Goal: Task Accomplishment & Management: Use online tool/utility

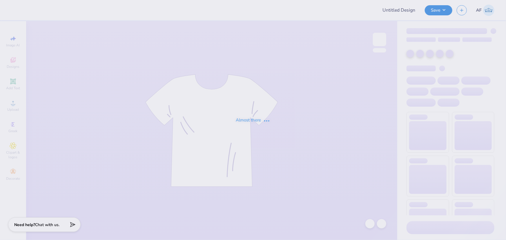
type input "AST General Merch"
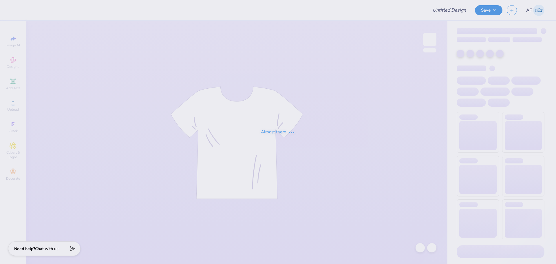
type input "Liv Browning : University of Louisville"
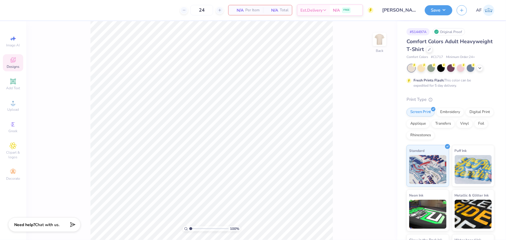
click at [16, 63] on div "Designs" at bounding box center [13, 62] width 20 height 17
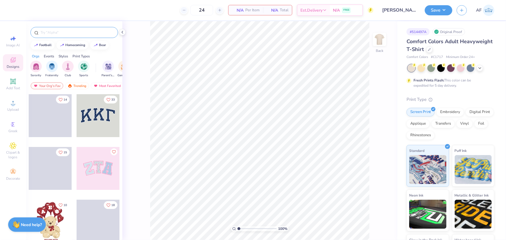
click at [52, 32] on input "text" at bounding box center [77, 33] width 74 height 6
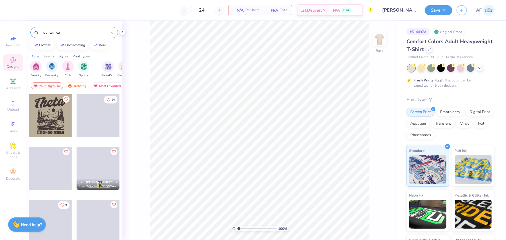
type input "mountain ca"
click at [57, 124] on div at bounding box center [50, 115] width 43 height 43
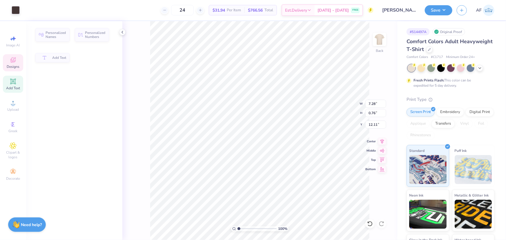
type input "7.28"
type input "0.76"
type input "12.11"
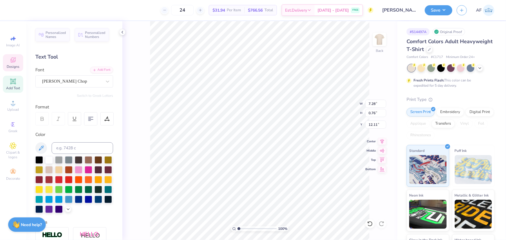
scroll to position [4, 1]
type input "17.06"
type input "8.30"
type input "2.92"
type input "13.76"
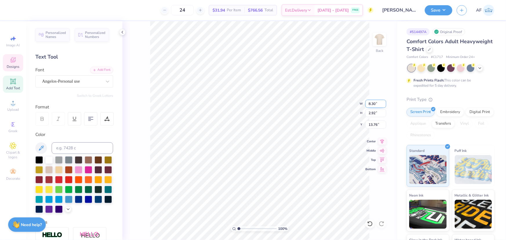
click at [373, 103] on input "8.30" at bounding box center [375, 104] width 21 height 8
type input "3.50"
type input "1.23"
type input "14.61"
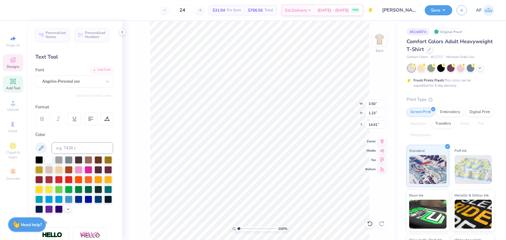
type input "7.28"
type input "0.76"
type input "17.06"
click at [371, 102] on input "7.28" at bounding box center [375, 104] width 21 height 8
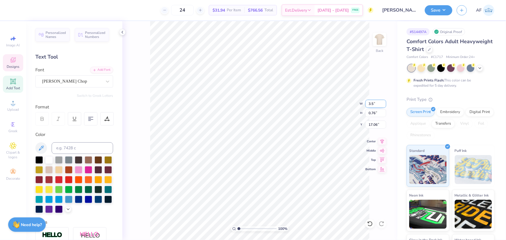
type input "3.50"
type input "0.37"
type input "17.25"
click at [384, 141] on icon at bounding box center [382, 140] width 8 height 7
type input "1.23"
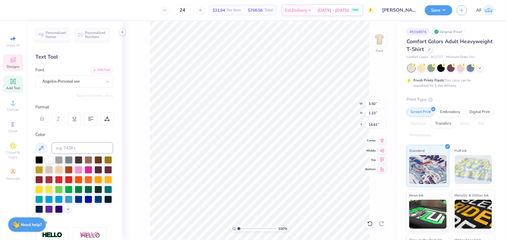
click at [385, 140] on icon at bounding box center [382, 140] width 8 height 7
type input "15.67"
type input "3.00"
type input "2.88965358937257"
type input "4.50"
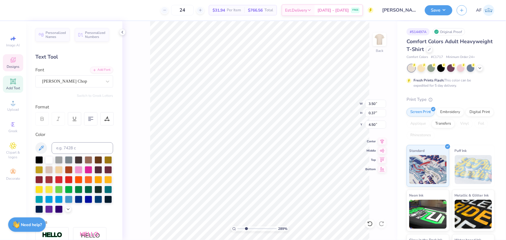
type input "2.88965358937257"
type input "4.42"
type input "2.88965358937257"
type input "4.70"
type input "2.88965358937257"
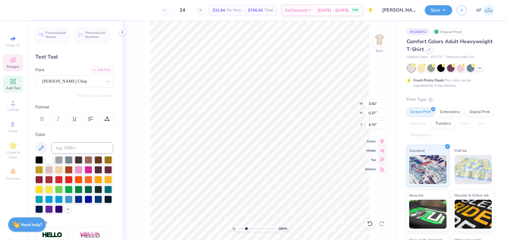
type input "4.42"
type input "1"
click at [304, 132] on li "Duplicate" at bounding box center [313, 131] width 45 height 11
type input "5.42"
type input "2.88965358937257"
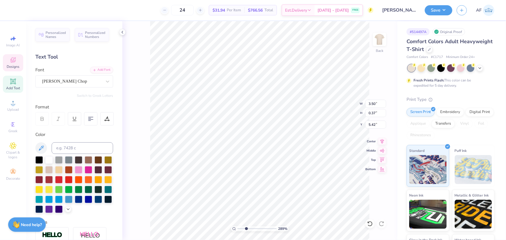
type input "5.19"
type input "2.88965358937257"
type textarea "2"
type input "2.88965358937257"
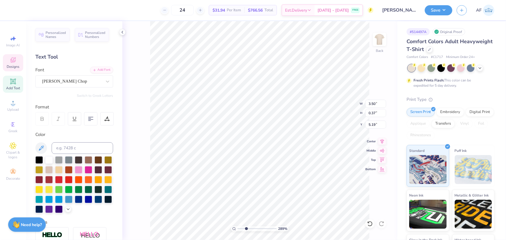
type textarea "20"
type input "2.88965358937257"
type textarea "202"
type input "2.88965358937257"
type textarea "2025"
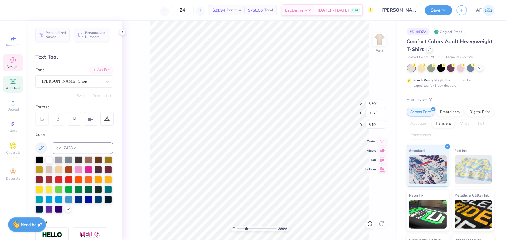
scroll to position [4, 1]
type input "2.88965358937257"
type input "4.93"
type input "2.88965358937257"
type input "3.50"
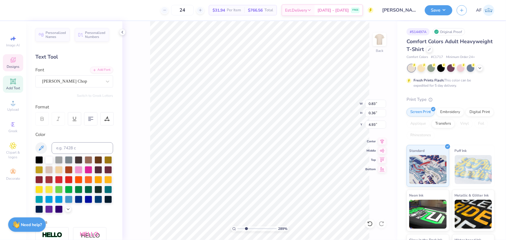
type input "0.37"
type input "4.42"
type input "2.88965358937257"
type textarea "SiSTERHOOD RETREAT"
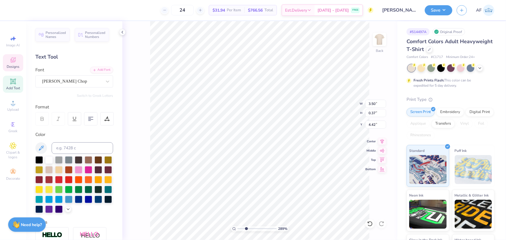
type input "2.88965358937257"
type textarea "SiSTERHOOD RETREAT 2"
type input "2.88965358937257"
type textarea "SiSTERHOOD RETREAT 20"
type input "2.88965358937257"
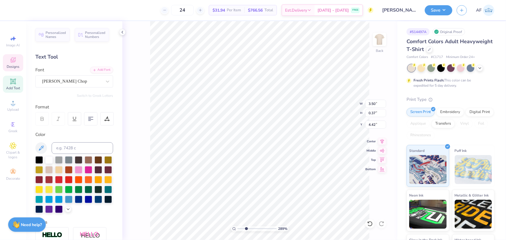
type textarea "SiSTERHOOD RETREAT 202"
type input "2.88965358937257"
type textarea "SiSTERHOOD RETREAT 2025"
type input "2.88965358937257"
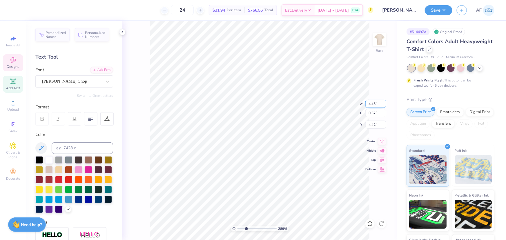
click at [371, 102] on input "4.45" at bounding box center [375, 104] width 21 height 8
type input "3.5"
type input "2.88965358937257"
type input "3.50"
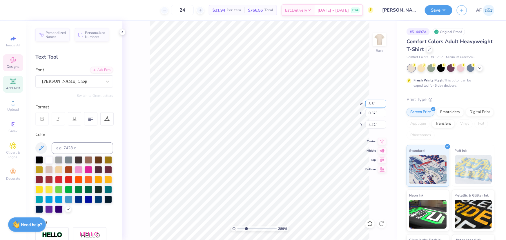
type input "0.29"
type input "4.46"
type input "2.88965358937257"
type input "0.83"
type input "0.36"
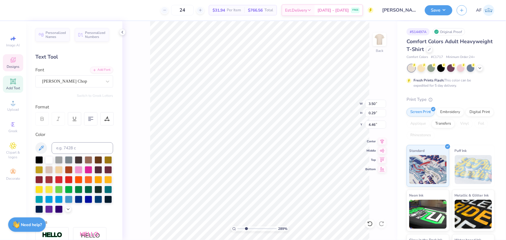
type input "4.93"
click at [383, 143] on icon at bounding box center [382, 140] width 8 height 7
type input "2.88965358937257"
type input "1.23"
type input "3.00"
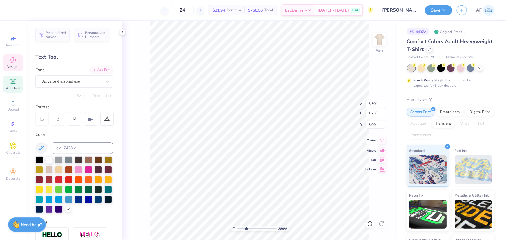
click at [380, 140] on icon at bounding box center [382, 140] width 8 height 7
type input "2.88965358937257"
type input "1.75"
type input "2.88965358937257"
click at [373, 124] on input "3.11" at bounding box center [375, 125] width 21 height 8
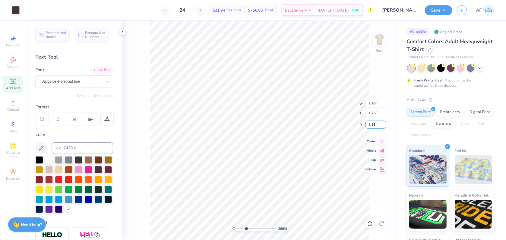
click at [373, 124] on input "3.11" at bounding box center [375, 125] width 21 height 8
type input "3"
type input "2.88965358937257"
type input "3.00"
click at [380, 45] on img at bounding box center [379, 39] width 23 height 23
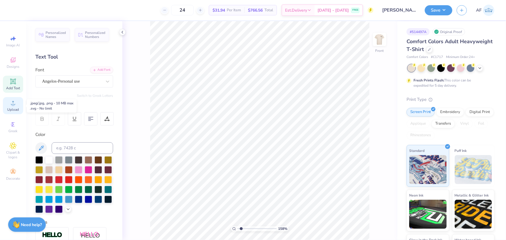
click at [16, 109] on span "Upload" at bounding box center [13, 109] width 12 height 5
click at [10, 65] on span "Designs" at bounding box center [13, 66] width 13 height 5
type input "1.57581538218073"
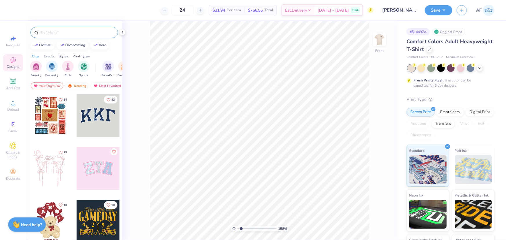
click at [65, 34] on input "text" at bounding box center [77, 33] width 74 height 6
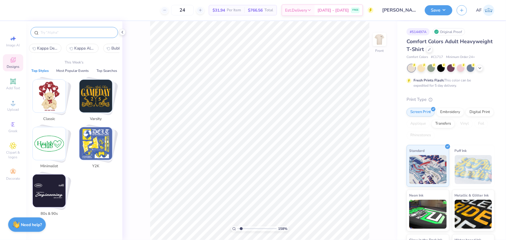
click at [88, 35] on input "text" at bounding box center [77, 33] width 74 height 6
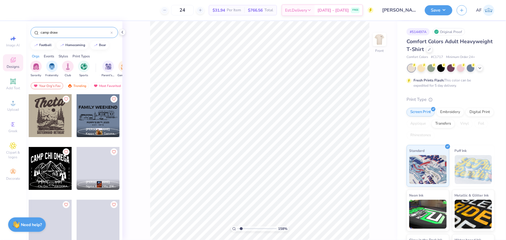
type input "camp draw"
click at [52, 122] on div at bounding box center [50, 115] width 43 height 43
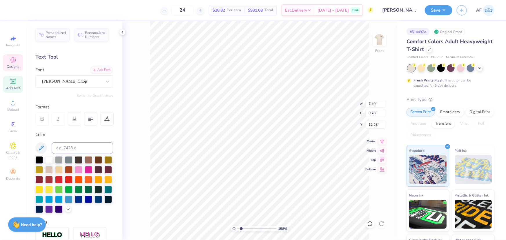
scroll to position [4, 3]
type input "1.57581538218073"
type textarea "SiSTERHOOD RETREAT"
type input "1.57581538218073"
type textarea "SiSTERHOOD RETREAT 2"
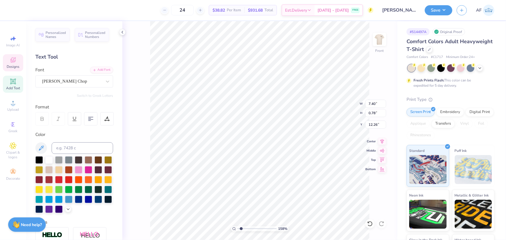
type input "1.57581538218073"
type textarea "SiSTERHOOD RETREAT 20"
type input "1.57581538218073"
type textarea "SiSTERHOOD RETREAT 202"
type input "1.57581538218073"
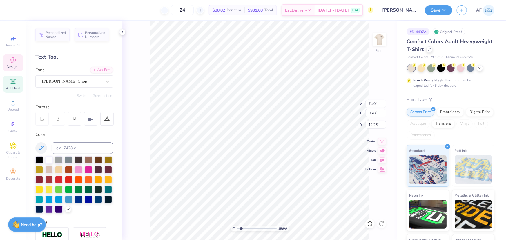
type textarea "SiSTERHOOD RETREAT 2025"
type input "1.57581538218073"
click at [371, 104] on input "9.42" at bounding box center [375, 104] width 21 height 8
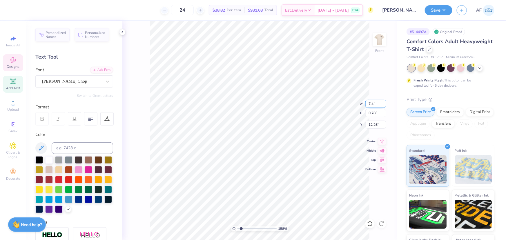
type input "7.4"
type input "1.57581538218073"
type input "7.40"
type input "0.61"
type input "12.35"
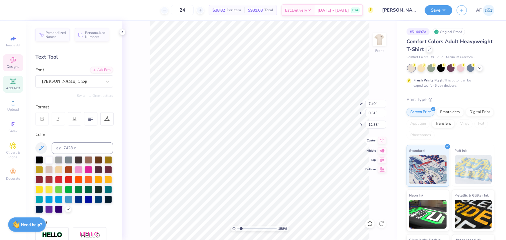
click at [384, 141] on icon at bounding box center [382, 140] width 8 height 7
type input "1.57581538218073"
type input "7.52"
type input "6.62"
type input "5.51"
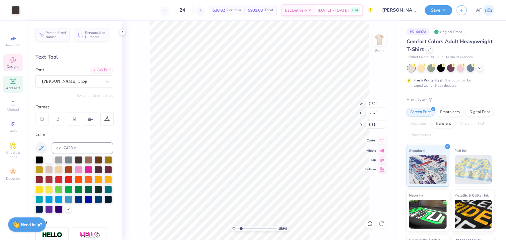
click at [383, 142] on icon at bounding box center [382, 140] width 8 height 7
type input "1.57581538218073"
type input "8.44"
type input "2.97"
type input "3.00"
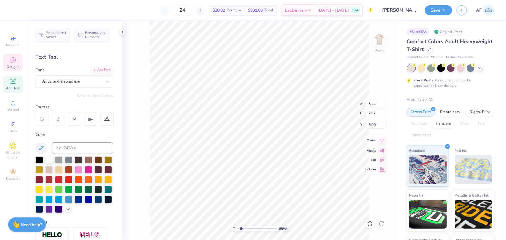
click at [384, 142] on icon at bounding box center [382, 140] width 8 height 7
click at [103, 200] on div "Art colors 24 $38.82 Per Item $931.68 Total Est. Delivery Sep 15 - 18 FREE Desi…" at bounding box center [253, 120] width 506 height 240
type input "1.57581538218073"
click at [369, 105] on input "8.44" at bounding box center [375, 104] width 21 height 8
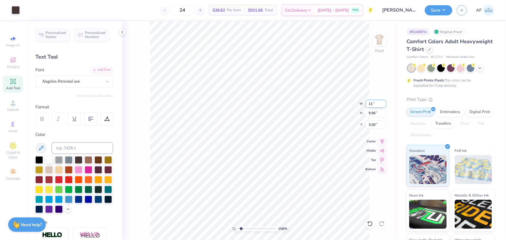
type input "11"
type input "1.57581538218073"
type input "11.00"
type input "12.98"
click at [373, 122] on input "1.49" at bounding box center [375, 125] width 21 height 8
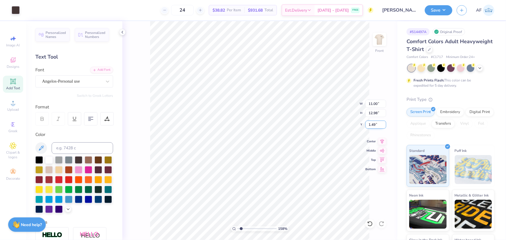
click at [373, 122] on input "1.49" at bounding box center [375, 125] width 21 height 8
type input "3"
type input "1.57581538218073"
type input "3.00"
click at [121, 32] on icon at bounding box center [122, 32] width 5 height 5
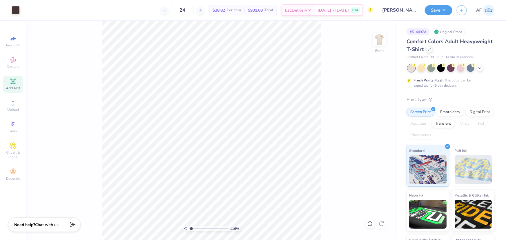
click at [64, 217] on div "116 % Front" at bounding box center [211, 130] width 371 height 219
click at [446, 10] on button "Save" at bounding box center [438, 9] width 28 height 10
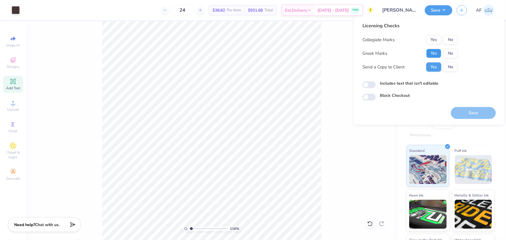
click at [435, 52] on button "Yes" at bounding box center [433, 53] width 15 height 9
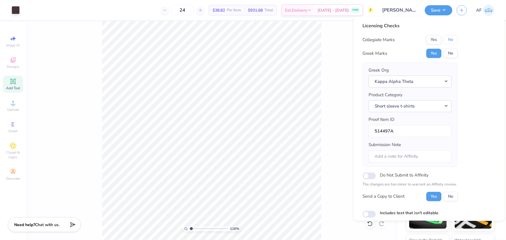
click at [453, 39] on button "No" at bounding box center [450, 39] width 14 height 9
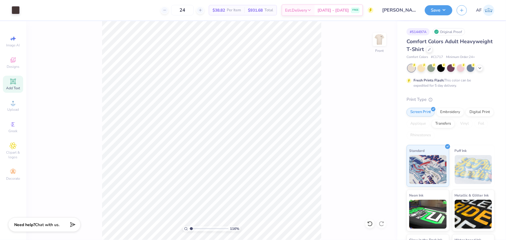
click at [84, 205] on div "116 % Front" at bounding box center [211, 130] width 371 height 219
click at [380, 142] on icon at bounding box center [382, 140] width 8 height 7
click at [444, 13] on button "Save" at bounding box center [438, 9] width 28 height 10
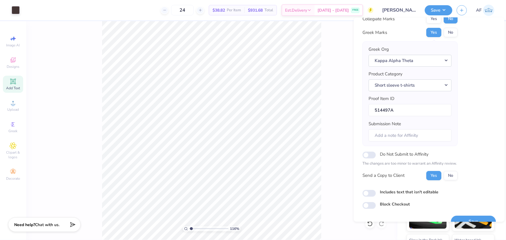
scroll to position [33, 0]
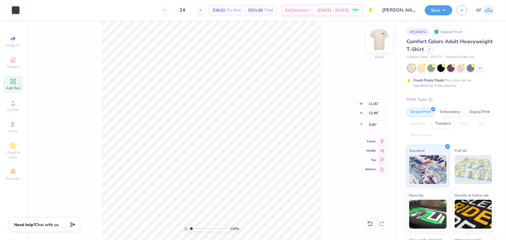
click at [384, 39] on img at bounding box center [379, 39] width 23 height 23
click at [386, 38] on img at bounding box center [379, 39] width 23 height 23
type input "1.16368413068935"
click at [371, 113] on input "12.98" at bounding box center [375, 113] width 21 height 8
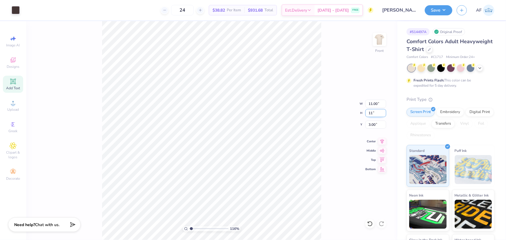
type input "11"
type input "1.16368413068935"
type input "9.32"
type input "11.00"
type input "3.99"
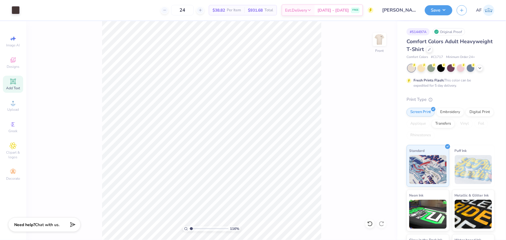
type input "1.16368413068935"
click at [371, 105] on input "9.32" at bounding box center [375, 104] width 21 height 8
type input "12"
type input "1.16368413068935"
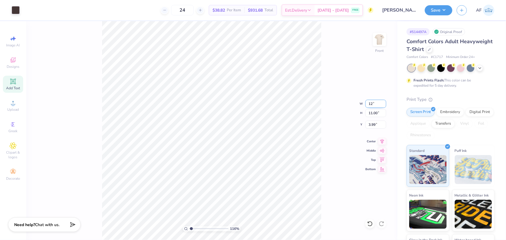
type input "12.00"
type input "14.16"
click at [370, 124] on input "2.41" at bounding box center [375, 125] width 21 height 8
type input "3"
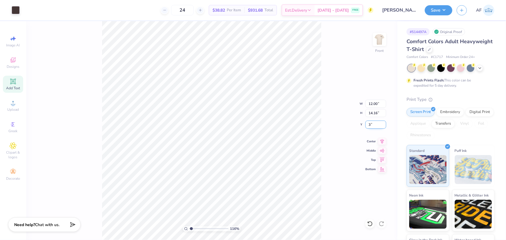
type input "1.16368413068935"
type input "3.00"
click at [382, 142] on icon at bounding box center [382, 140] width 8 height 7
click at [449, 10] on button "Save" at bounding box center [438, 9] width 28 height 10
click at [99, 191] on div "116 % Front" at bounding box center [211, 130] width 371 height 219
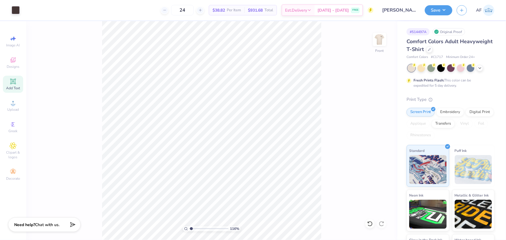
type input "1.16368413068935"
click at [373, 112] on input "14.16" at bounding box center [375, 113] width 21 height 8
type input "14"
type input "1.16368413068935"
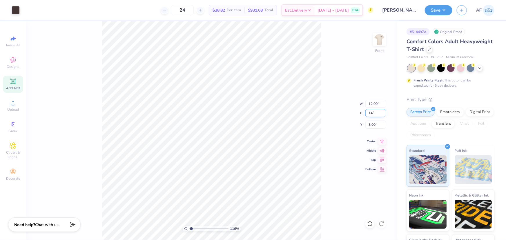
type input "11.87"
type input "14.00"
type input "3.08"
click at [94, 206] on div "116 % Front" at bounding box center [211, 130] width 371 height 219
type input "1.16368413068935"
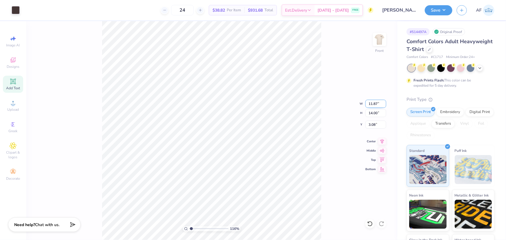
click at [371, 104] on input "11.87" at bounding box center [375, 104] width 21 height 8
type input "12.5"
type input "1.16368413068935"
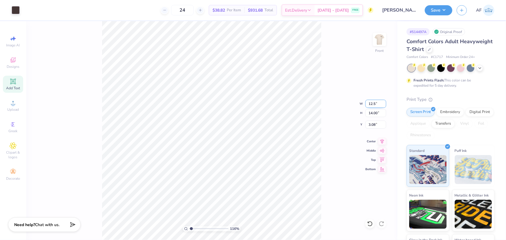
type input "12.50"
type input "14.75"
click at [376, 124] on input "2.71" at bounding box center [375, 125] width 21 height 8
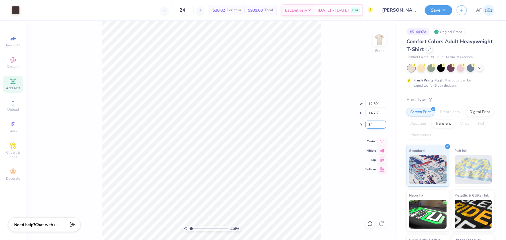
type input "3"
type input "1.16368413068935"
type input "3.00"
click at [380, 39] on img at bounding box center [379, 39] width 23 height 23
click at [445, 8] on button "Save" at bounding box center [438, 9] width 28 height 10
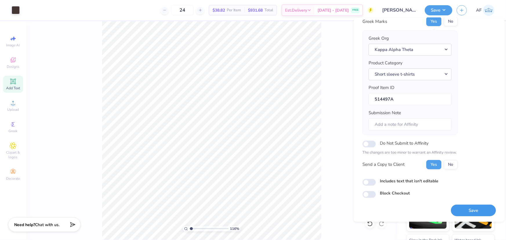
click at [464, 208] on button "Save" at bounding box center [473, 210] width 45 height 12
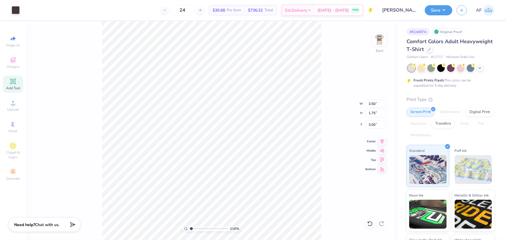
type input "1.16368413068935"
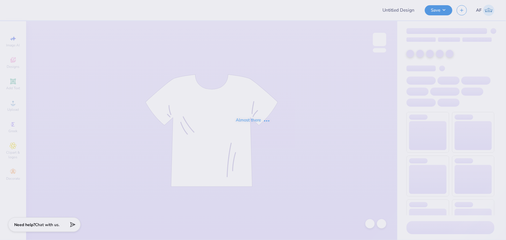
type input "[PERSON_NAME] : [GEOGRAPHIC_DATA]"
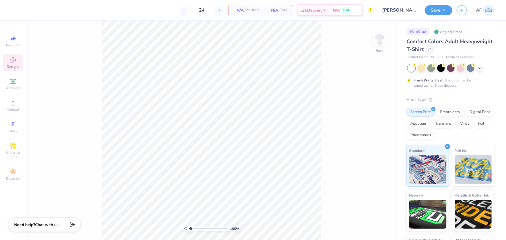
click at [17, 68] on span "Designs" at bounding box center [13, 66] width 13 height 5
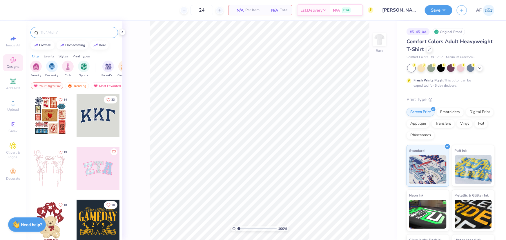
click at [76, 32] on input "text" at bounding box center [77, 33] width 74 height 6
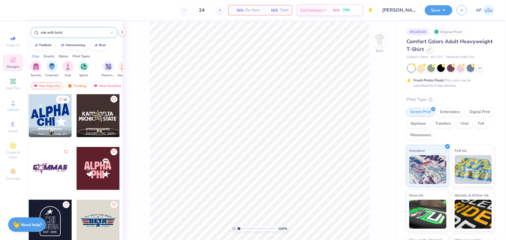
type input "star with bold"
click at [57, 119] on div at bounding box center [50, 115] width 43 height 43
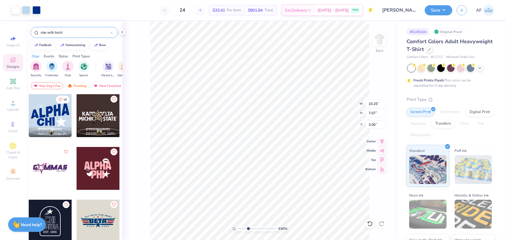
type input "3.3626440251424"
type input "4.31"
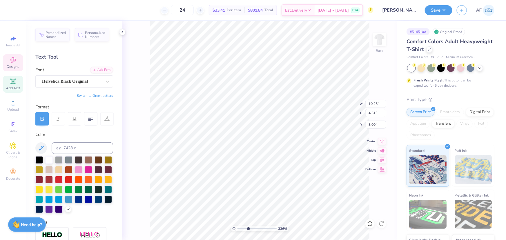
scroll to position [4, 1]
click at [288, 233] on li "Send to Back" at bounding box center [285, 232] width 45 height 11
click at [124, 32] on icon at bounding box center [122, 32] width 5 height 5
type input "1.35416075601824"
type input "0.92"
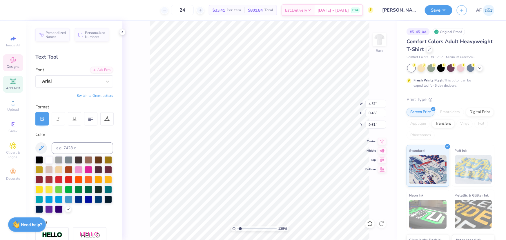
type input "0.62"
type input "3.62"
type input "1.35416075601824"
type input "2.12"
type input "0.83"
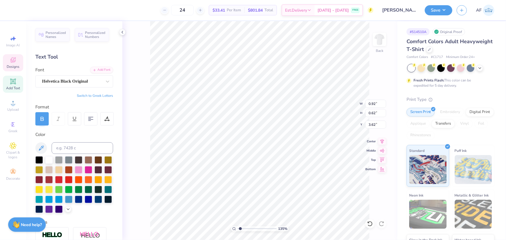
type input "3.50"
type input "7.17557079826058"
type input "10.25"
type input "4.31"
type input "3.00"
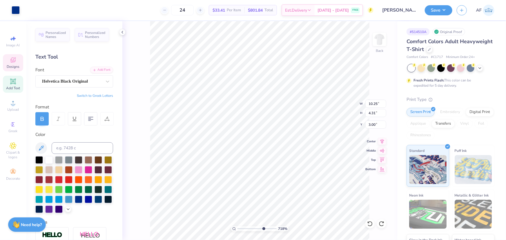
type input "7.17557079826058"
type input "2.12"
type input "0.83"
type input "3.50"
type input "2.88965358937257"
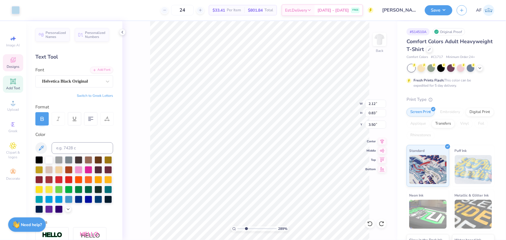
type input "10.25"
type input "4.31"
type input "3.00"
type input "2.88965358937257"
type input "0.92"
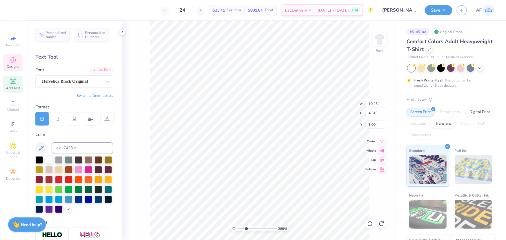
type input "0.62"
type input "3.62"
type input "2.88965358937257"
type input "2.12"
type input "0.83"
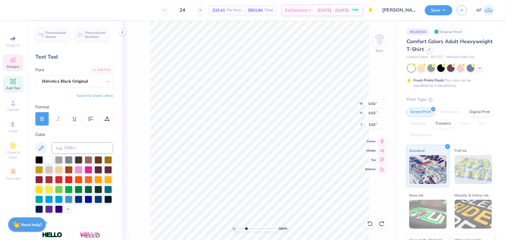
type input "3.51"
type input "7.17557079826057"
type input "2.28"
type input "0.99"
type input "3.43"
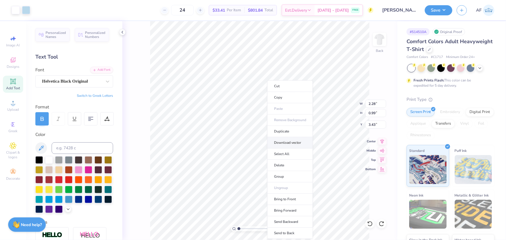
click at [292, 144] on li "Download vector" at bounding box center [289, 142] width 45 height 11
type input "1.57581538218073"
type input "4.72"
type input "2.34"
type input "6.92"
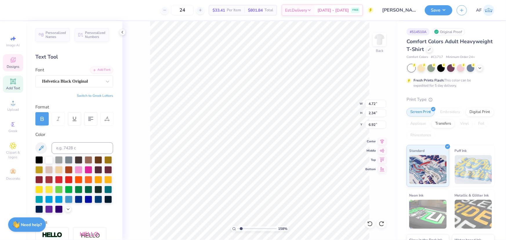
type input "1.57581538218073"
type textarea "G"
type input "1.57581538218073"
type textarea "GA"
type input "1.57581538218073"
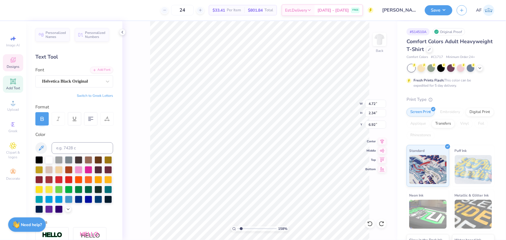
type textarea "GAM"
type input "1.57581538218073"
type input "4.72"
type input "2.34"
type input "6.92"
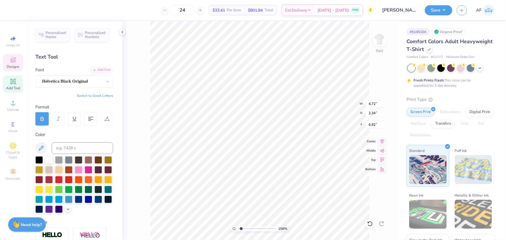
type input "1.57581538218073"
type input "10.25"
type input "4.31"
type input "3.00"
type input "1.57581538218073"
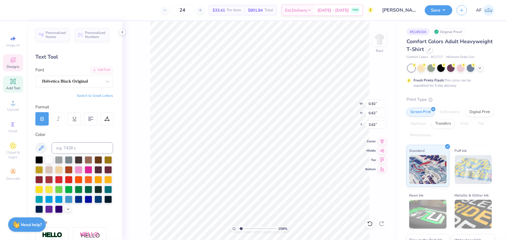
type textarea "C"
type input "1.57581538218073"
type textarea "CA"
type input "1.57581538218073"
type textarea "CAM"
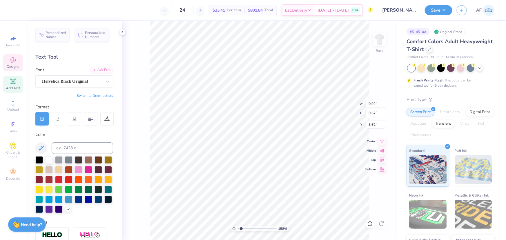
type input "1.57581538218073"
type textarea "CAMP"
type input "1.57581538218073"
type input "10.25"
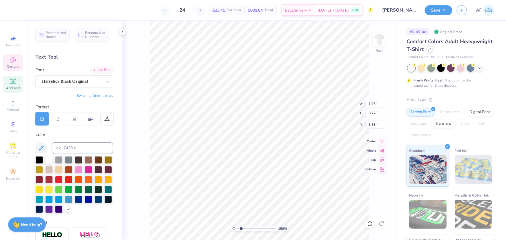
type input "4.31"
type input "3.00"
click at [13, 10] on div at bounding box center [16, 10] width 8 height 8
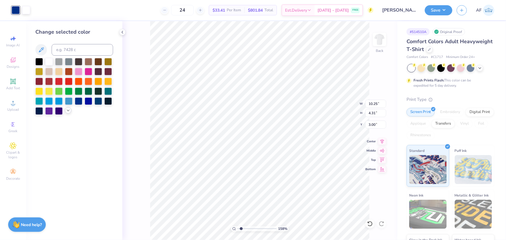
click at [66, 111] on icon at bounding box center [68, 110] width 5 height 5
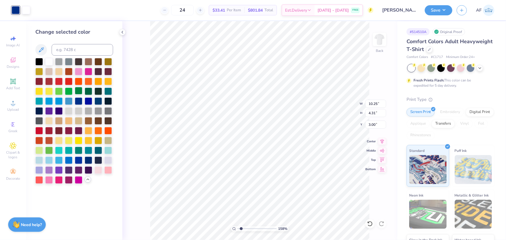
click at [78, 93] on div at bounding box center [79, 91] width 8 height 8
type input "1.57581538218073"
type input "6.26"
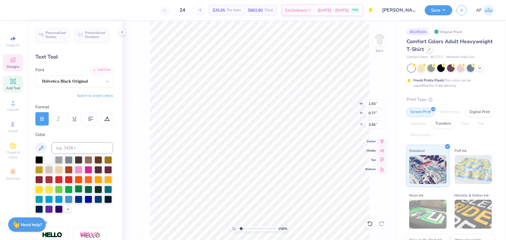
click at [75, 193] on div at bounding box center [79, 189] width 8 height 8
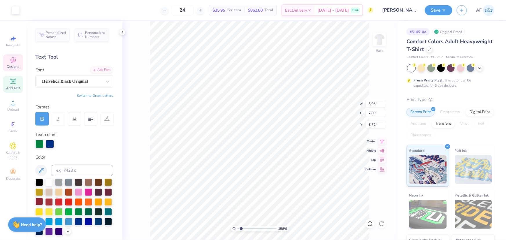
scroll to position [44, 0]
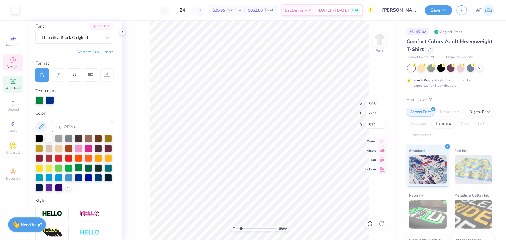
click at [75, 171] on div at bounding box center [79, 168] width 8 height 8
click at [15, 10] on div at bounding box center [16, 10] width 8 height 8
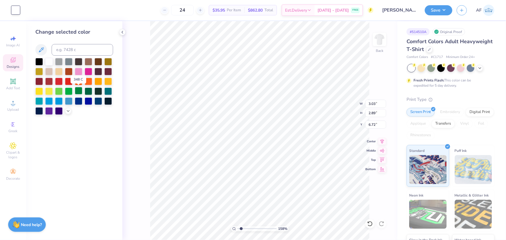
click at [80, 93] on div at bounding box center [79, 91] width 8 height 8
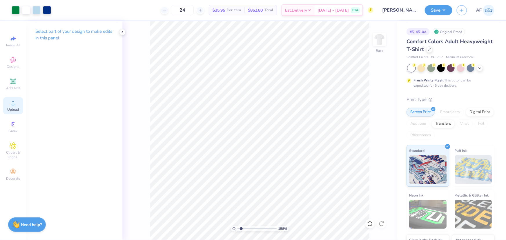
click at [12, 106] on icon at bounding box center [13, 102] width 7 height 7
type input "2.13390734927903"
type input "7.91"
type input "2.13390734927903"
type input "3.44"
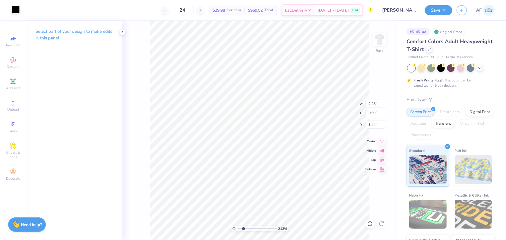
click at [16, 10] on div at bounding box center [16, 10] width 8 height 8
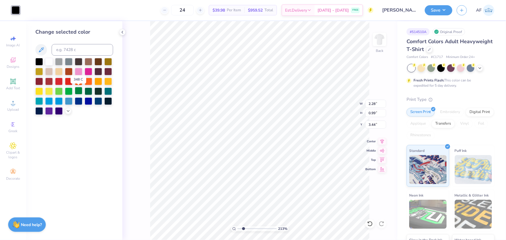
click at [78, 92] on div at bounding box center [79, 91] width 8 height 8
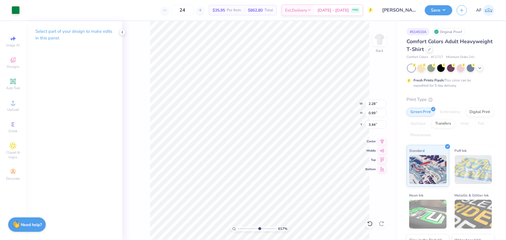
type input "6.16625303123266"
type input "10.25"
type input "4.31"
type input "3.00"
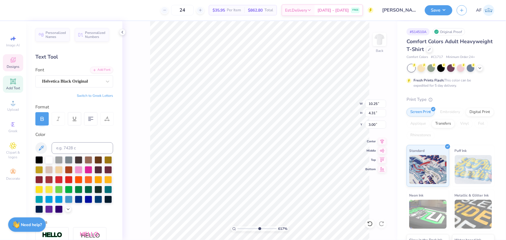
type input "6.16625303123266"
type input "2.28"
type input "0.99"
type input "3.44"
click at [278, 233] on li "Send to Back" at bounding box center [277, 232] width 45 height 11
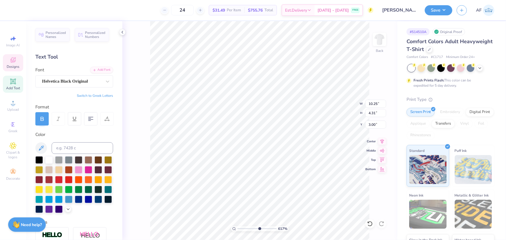
type input "6.16625303123266"
type input "1.93"
type input "0.77"
type input "3.55"
type input "6.16625303123266"
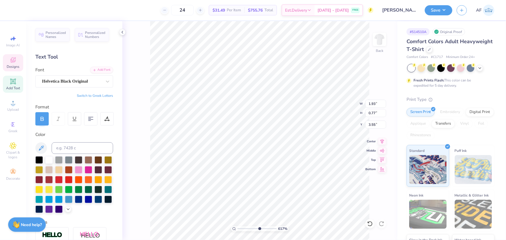
type input "1.78"
type input "0.71"
type input "3.57"
type input "6.16625303123266"
type input "10.25"
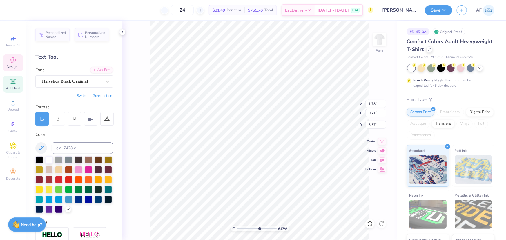
type input "4.31"
type input "3.00"
type input "1"
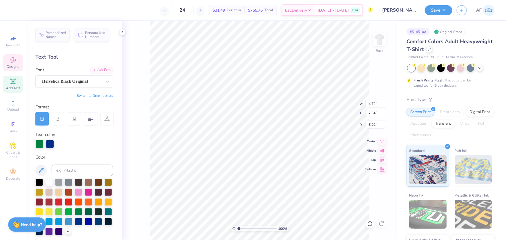
type input "10.25"
type input "6.26"
type input "3.00"
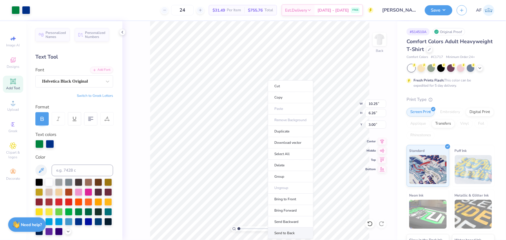
click at [291, 232] on li "Send to Back" at bounding box center [290, 232] width 45 height 11
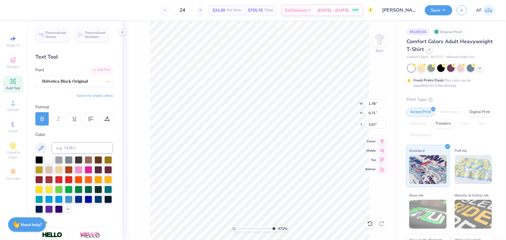
type input "9.71687637703496"
type input "2.28"
type input "0.99"
type input "3.44"
type input "9.71687637703496"
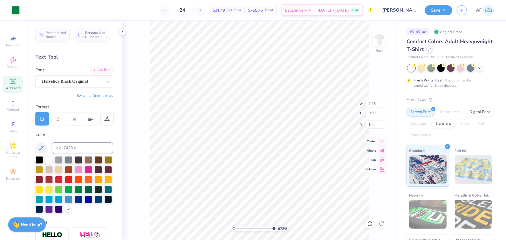
type input "2.46"
type input "1.07"
type input "3.36"
type input "9.71687637703496"
type input "10.25"
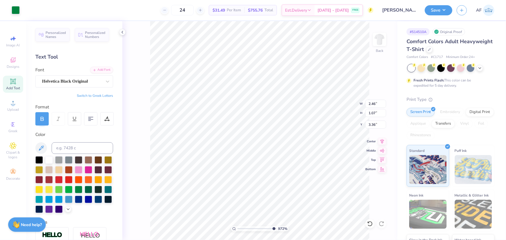
type input "4.31"
type input "3.00"
type input "1.16368413068935"
click at [376, 106] on input "10.25" at bounding box center [375, 104] width 21 height 8
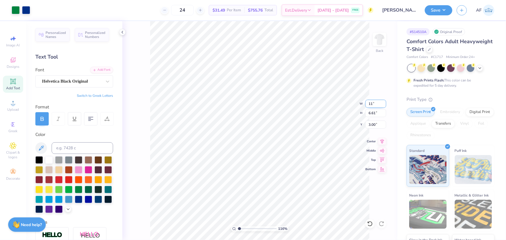
type input "11"
type input "1.16368413068935"
type input "11.00"
type input "7.10"
click at [373, 125] on input "2.76" at bounding box center [375, 125] width 21 height 8
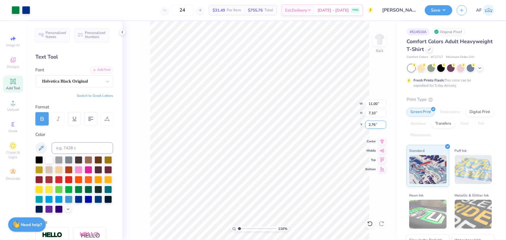
click at [373, 125] on input "2.76" at bounding box center [375, 125] width 21 height 8
type input "3"
type input "1.16368413068935"
type input "3.00"
click at [384, 143] on icon at bounding box center [382, 140] width 8 height 7
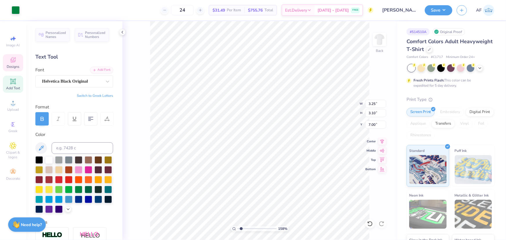
type input "1.57581538218073"
type input "3.13"
type input "3.28"
type input "6.99"
type input "1.57581538218073"
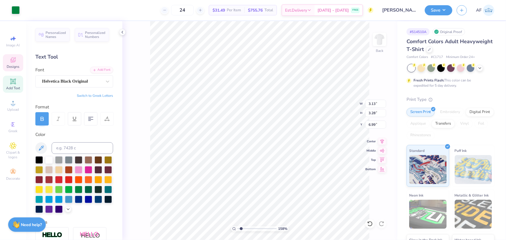
type input "3.62"
type input "3.80"
type input "6.43"
type input "1.57581538218073"
type input "6.76"
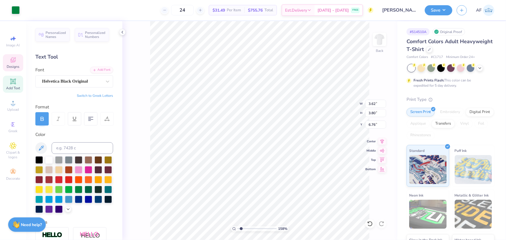
type input "1.57581538218073"
type input "6.43"
type input "1.57581538218073"
type input "6.80"
type input "1.8337513531399"
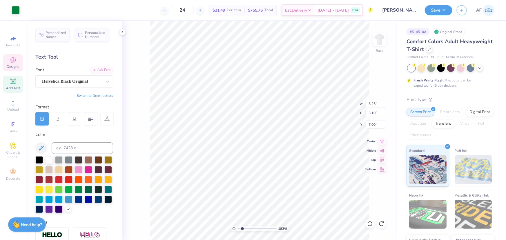
type input "4.05"
type input "3.86"
type input "1.8337513531399"
type input "6.04"
type input "1.8337513531399"
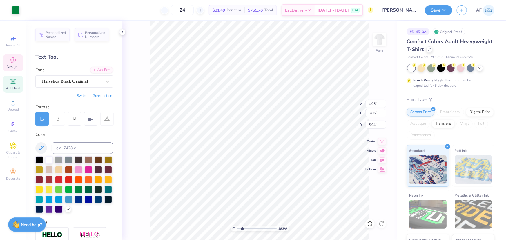
type input "7.00"
type input "1.8337513531399"
type input "3.25"
type input "3.10"
type input "1.8337513531399"
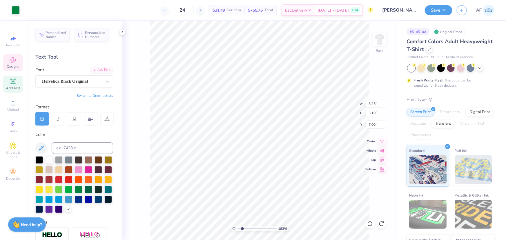
type input "3.23"
type input "3.24"
type input "7.02"
type input "1"
click at [446, 12] on button "Save" at bounding box center [438, 9] width 28 height 10
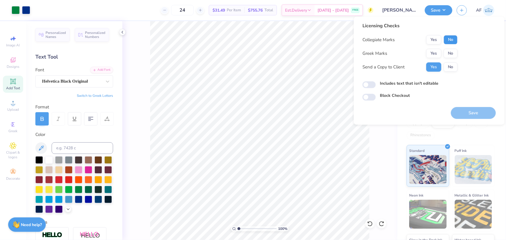
click at [450, 37] on button "No" at bounding box center [450, 39] width 14 height 9
click at [437, 53] on button "Yes" at bounding box center [433, 53] width 15 height 9
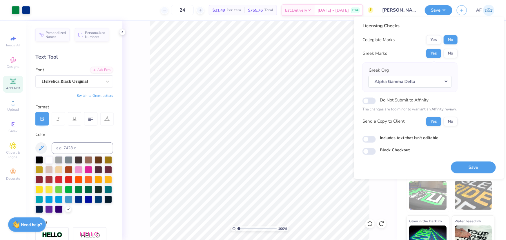
scroll to position [36, 0]
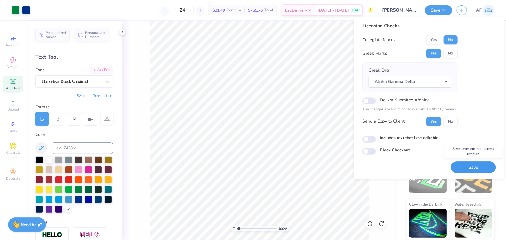
click at [472, 168] on button "Save" at bounding box center [473, 167] width 45 height 12
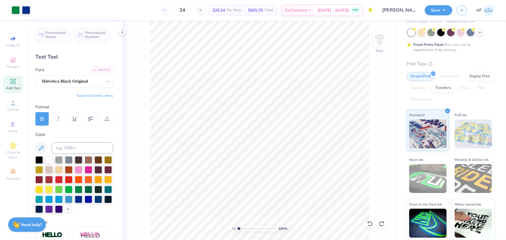
click at [376, 152] on div "100 % Back" at bounding box center [259, 130] width 275 height 219
click at [28, 12] on div at bounding box center [26, 10] width 8 height 8
type input "10.19"
type input "5.06"
type input "2.51"
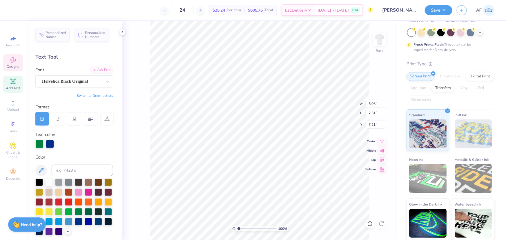
type input "13.56"
type input "3.25"
type input "3.10"
type input "14.02"
type input "2.07"
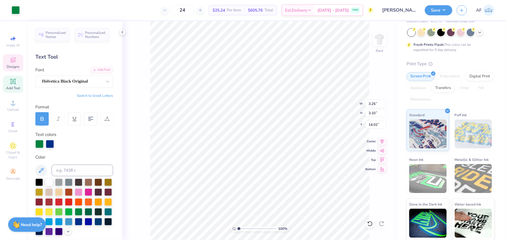
type input "0.83"
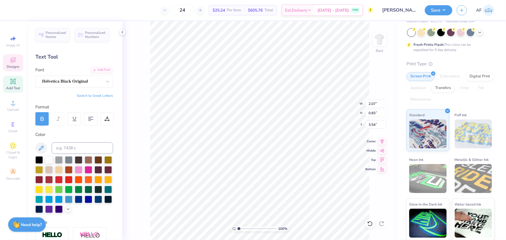
type input "9.36"
type input "2.64"
type input "1.14"
type input "3.38"
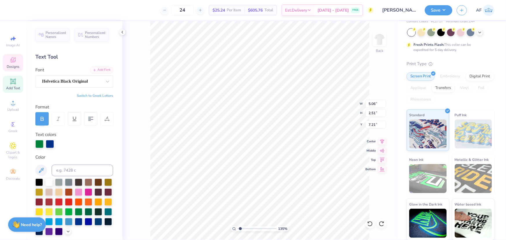
type input "1.35416075601824"
type input "14.29"
type input "1.35416075601824"
type input "11.00"
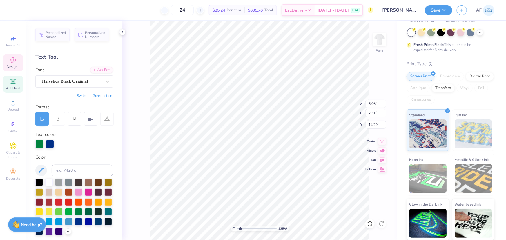
type input "4.63"
type input "3.00"
click at [52, 143] on div at bounding box center [50, 143] width 8 height 8
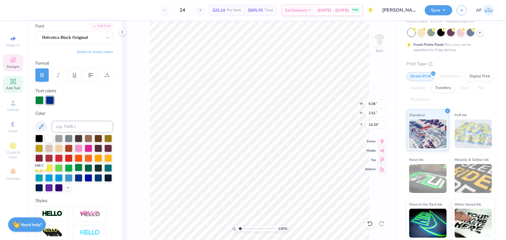
click at [75, 171] on div at bounding box center [79, 168] width 8 height 8
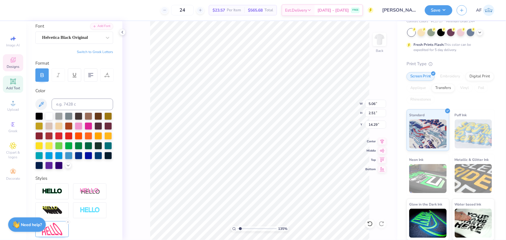
type input "1.35416075601824"
type input "7.59"
click at [406, 208] on div "Art colors 24 $23.57 Per Item $565.68 Total Est. Delivery Sep 15 - 18 FREE Desi…" at bounding box center [253, 120] width 506 height 240
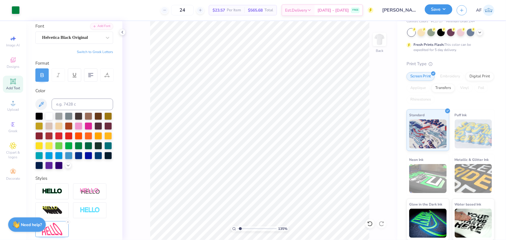
click at [446, 11] on button "Save" at bounding box center [438, 9] width 28 height 10
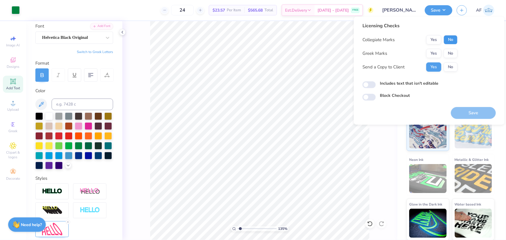
click at [451, 39] on button "No" at bounding box center [450, 39] width 14 height 9
click at [432, 52] on button "Yes" at bounding box center [433, 53] width 15 height 9
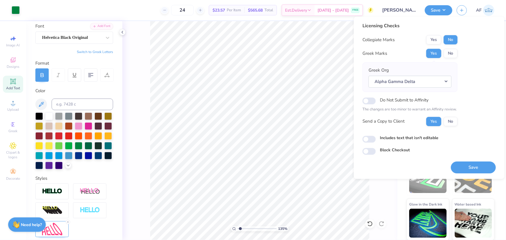
click at [291, 181] on body "Art colors 24 $23.57 Per Item $565.68 Total Est. Delivery Sep 15 - 18 FREE Desi…" at bounding box center [253, 120] width 506 height 240
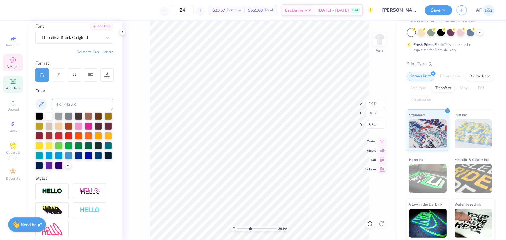
type input "3.91305548921558"
type input "2.64"
type input "1.14"
type input "3.38"
type input "3.91305548921558"
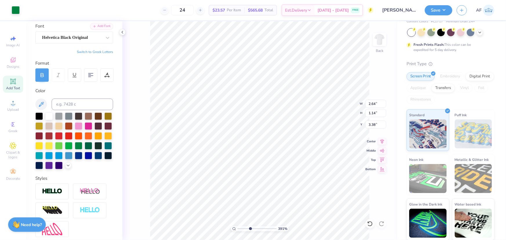
type input "3.29"
type input "3.91305548921558"
type input "3.38"
type input "3.91305548921558"
type input "3.20"
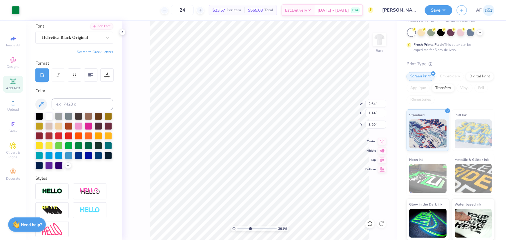
type input "3.91305548921558"
type input "11.00"
type input "4.63"
type input "3.00"
type input "2.48319411871739"
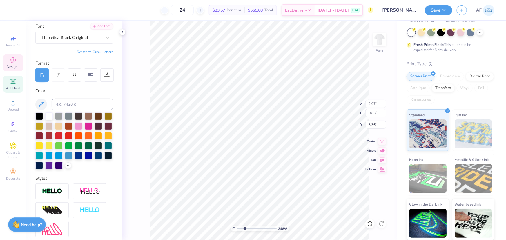
type input "11.00"
type input "4.63"
type input "3.00"
type input "5.2989061796175"
type input "2.64"
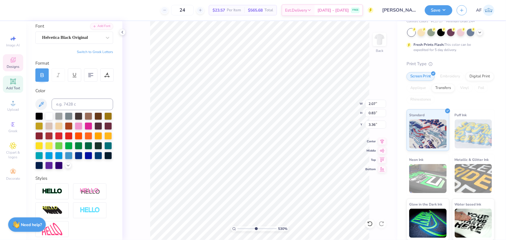
type input "1.14"
type input "3.20"
type input "2.88965358937256"
type input "3.43"
type input "1.49"
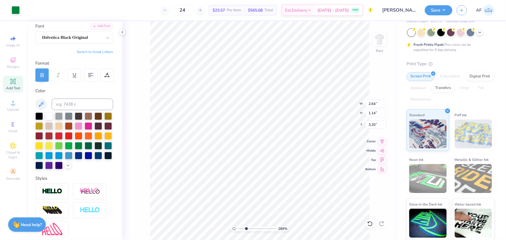
type input "2.86"
type input "2.88965358937256"
type input "3.15"
type input "6.16625303123263"
type input "3.43"
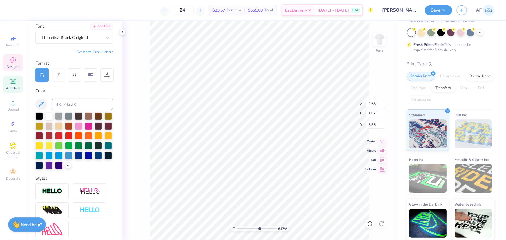
type input "1.49"
type input "3.00"
type input "11.00"
type input "4.63"
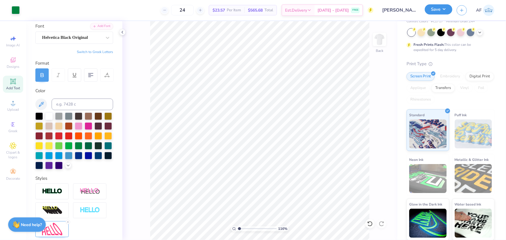
click at [449, 8] on button "Save" at bounding box center [438, 9] width 28 height 10
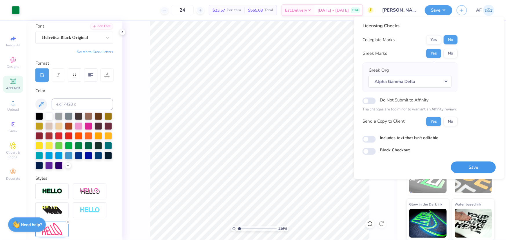
click at [460, 167] on button "Save" at bounding box center [473, 167] width 45 height 12
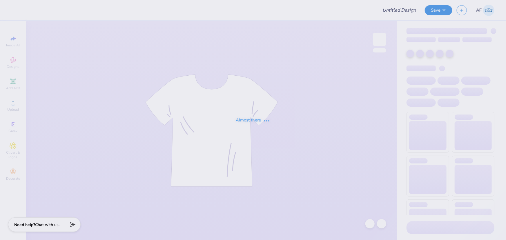
type input "Kali Coppess : Hope College"
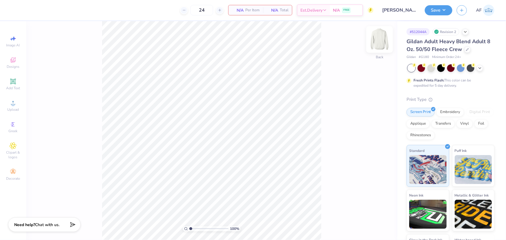
click at [383, 41] on img at bounding box center [379, 39] width 23 height 23
click at [449, 31] on div "Revision 2" at bounding box center [445, 31] width 27 height 7
click at [463, 30] on div at bounding box center [465, 31] width 6 height 6
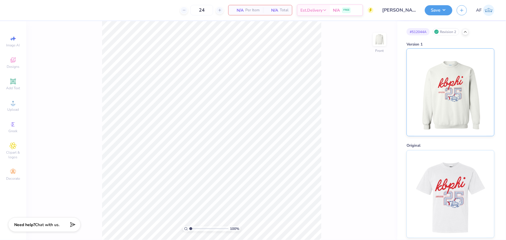
click at [449, 92] on img at bounding box center [450, 92] width 72 height 87
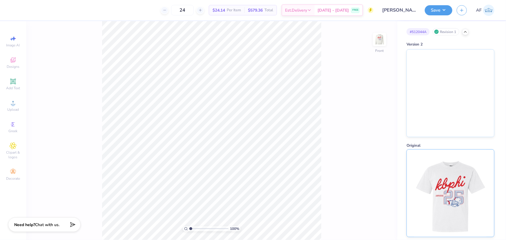
click at [455, 174] on img at bounding box center [450, 193] width 72 height 87
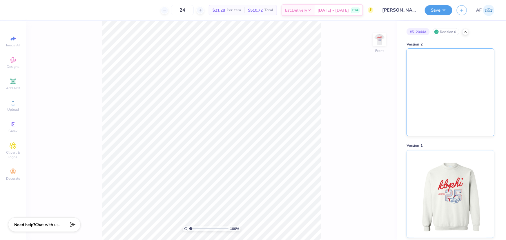
click at [429, 74] on img at bounding box center [450, 92] width 87 height 87
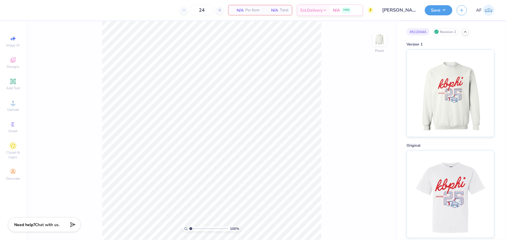
click at [451, 32] on div "Revision 2" at bounding box center [445, 31] width 27 height 7
click at [440, 34] on div "Revision 2" at bounding box center [445, 31] width 27 height 7
click at [441, 31] on div "Revision 2" at bounding box center [445, 31] width 27 height 7
click at [378, 39] on img at bounding box center [379, 39] width 23 height 23
click at [442, 114] on img at bounding box center [450, 92] width 72 height 87
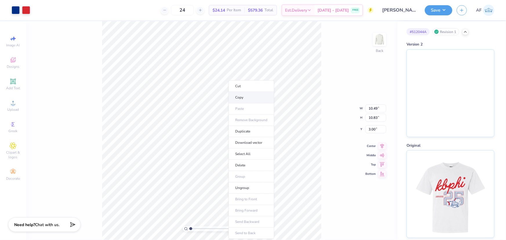
click at [251, 93] on li "Copy" at bounding box center [250, 97] width 45 height 11
click at [455, 65] on img at bounding box center [450, 92] width 87 height 87
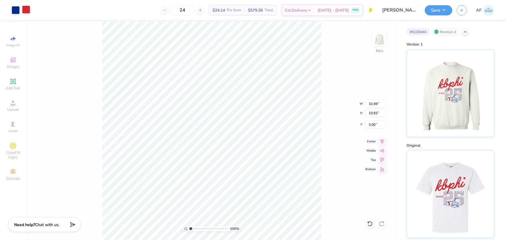
click at [23, 9] on div at bounding box center [26, 10] width 8 height 8
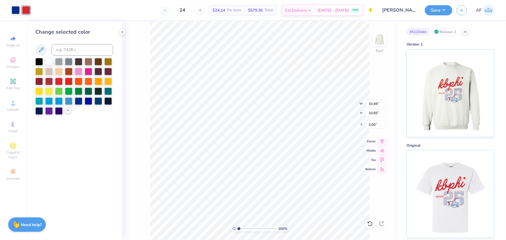
click at [66, 110] on icon at bounding box center [68, 110] width 5 height 5
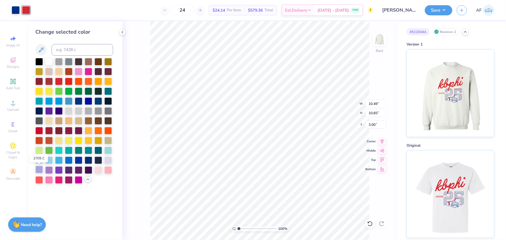
click at [39, 171] on div at bounding box center [39, 170] width 8 height 8
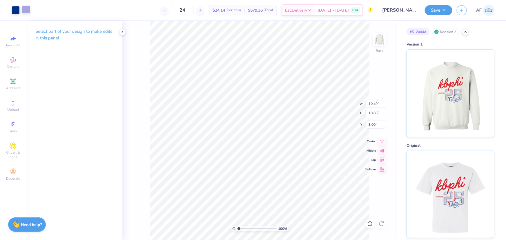
click at [29, 12] on div at bounding box center [26, 10] width 8 height 8
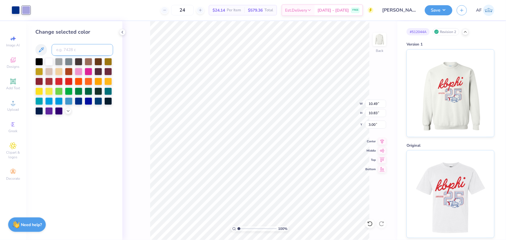
click at [69, 50] on input at bounding box center [82, 50] width 61 height 12
type input "2071 c"
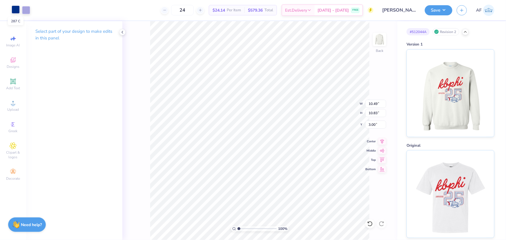
click at [13, 10] on div at bounding box center [16, 10] width 8 height 8
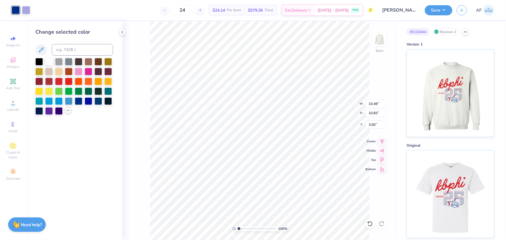
click at [68, 109] on icon at bounding box center [68, 110] width 5 height 5
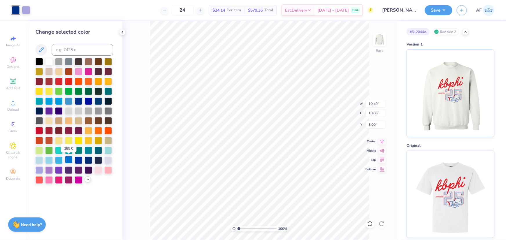
click at [67, 160] on div at bounding box center [69, 160] width 8 height 8
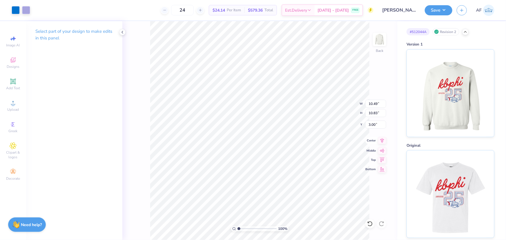
click at [381, 141] on icon at bounding box center [382, 140] width 8 height 7
click at [372, 105] on input "10.49" at bounding box center [375, 104] width 21 height 8
type input "12.00"
type input "12.39"
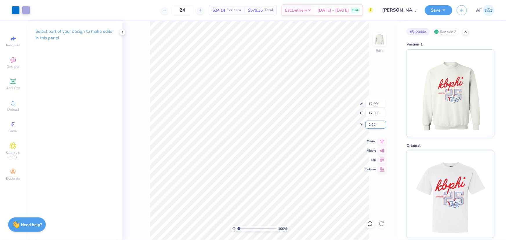
click at [371, 126] on input "2.22" at bounding box center [375, 125] width 21 height 8
type input "3.00"
click at [380, 141] on icon at bounding box center [382, 140] width 8 height 7
click at [12, 9] on div at bounding box center [16, 10] width 8 height 8
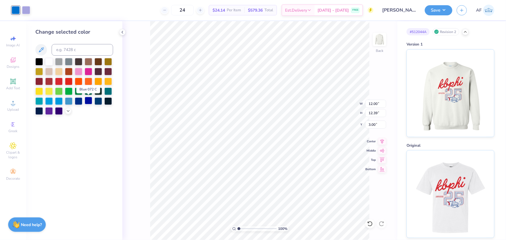
click at [87, 102] on div at bounding box center [89, 101] width 8 height 8
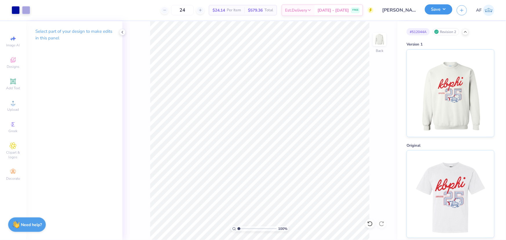
click at [447, 9] on button "Save" at bounding box center [438, 9] width 28 height 10
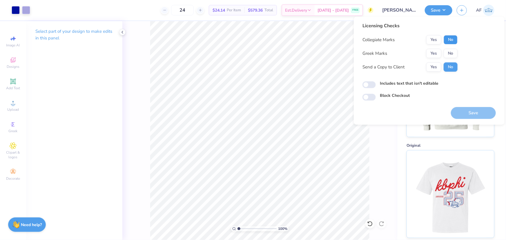
click at [446, 39] on button "No" at bounding box center [450, 39] width 14 height 9
click at [447, 52] on button "No" at bounding box center [450, 53] width 14 height 9
click at [435, 66] on button "Yes" at bounding box center [433, 66] width 15 height 9
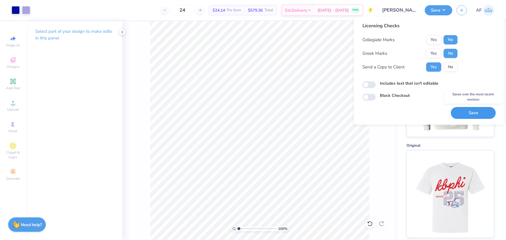
click at [477, 114] on button "Save" at bounding box center [473, 113] width 45 height 12
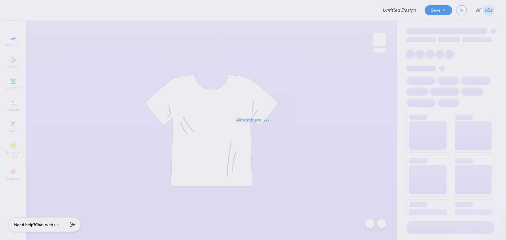
type input "Uncommon Leadership Charter High School Gym Swag"
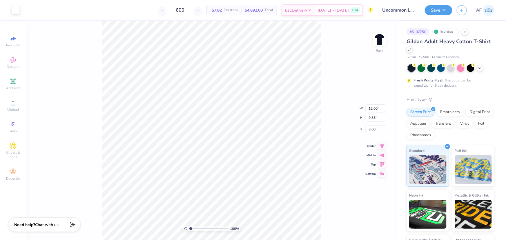
type input "1.00"
type input "1.65"
type input "5.88"
type input "1"
click at [13, 87] on span "Add Text" at bounding box center [13, 88] width 14 height 5
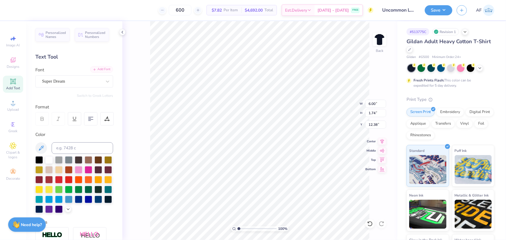
click at [97, 70] on div "Add Font" at bounding box center [101, 69] width 23 height 7
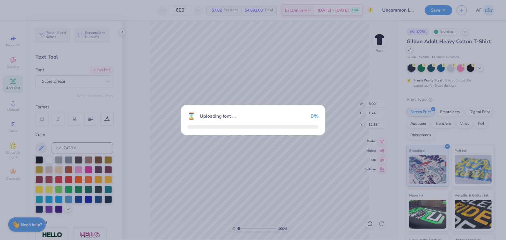
type input "6.39"
type input "1.95"
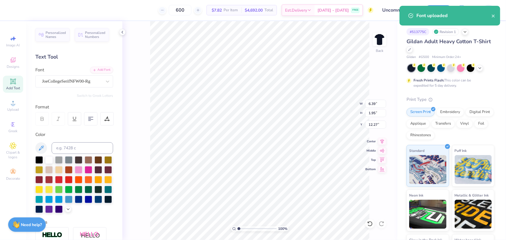
type input "14.75"
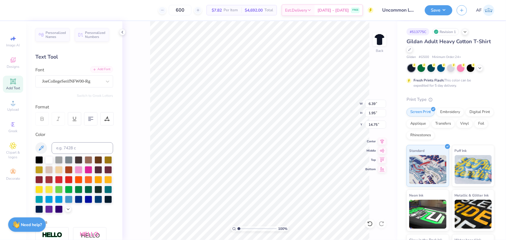
click at [102, 69] on div "Add Font" at bounding box center [101, 69] width 23 height 7
click at [94, 82] on div "JoeCollegeSerifNFW00-Rg" at bounding box center [71, 81] width 61 height 9
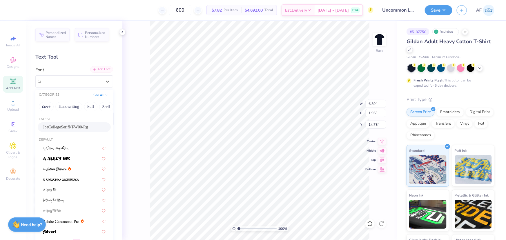
click at [99, 69] on div "Add Font" at bounding box center [101, 69] width 23 height 7
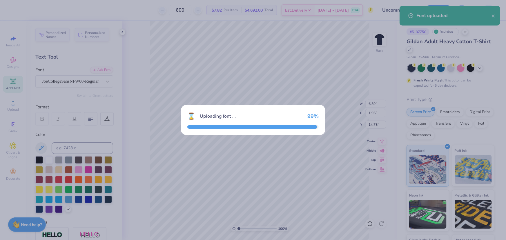
type input "5.27"
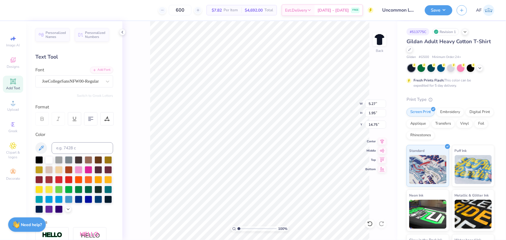
paste textarea "Uncommon Leadership"
type textarea "TUncommon LeadershipEXT"
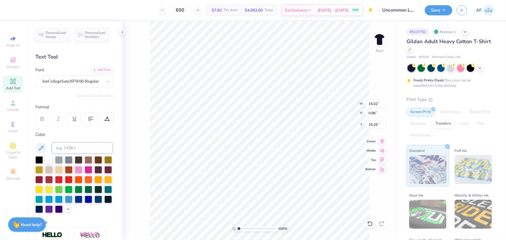
type input "13.20"
type input "3.00"
paste textarea "Uncommon Leadership"
type textarea "Uncommon Leadership"
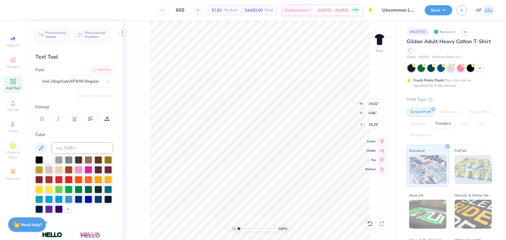
scroll to position [4, 3]
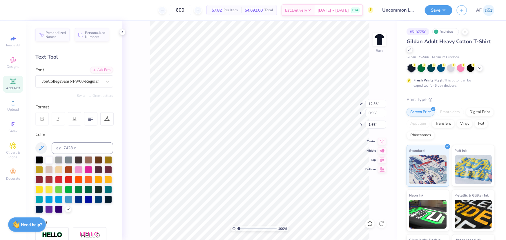
type input "1.66"
type input "1.44"
type input "2.71"
type input "3.17"
type input "4.57"
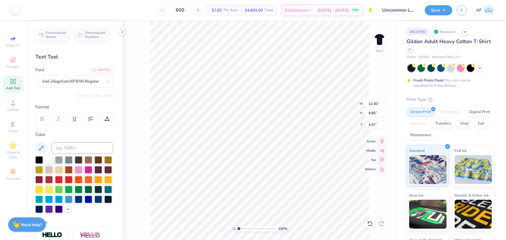
type input "12.36"
type input "0.96"
type input "1.66"
click at [370, 101] on input "12.36" at bounding box center [375, 104] width 21 height 8
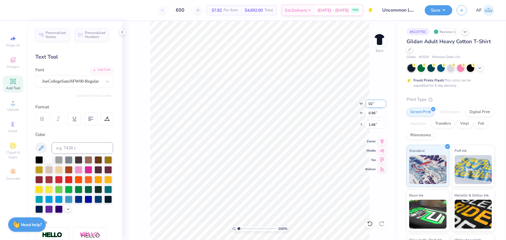
type input "0"
type input "12.00"
type input "0.93"
click at [381, 140] on icon at bounding box center [382, 140] width 4 height 5
type input "3.00"
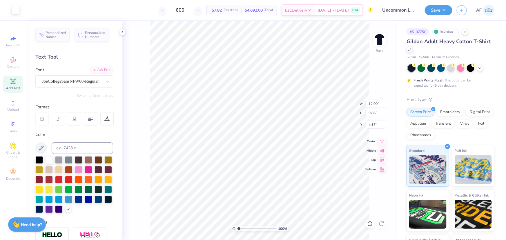
type input "4.57"
click at [145, 76] on div "100 % Back" at bounding box center [259, 130] width 275 height 219
type input "4.22"
type input "4.55356057530705"
type input "12.00"
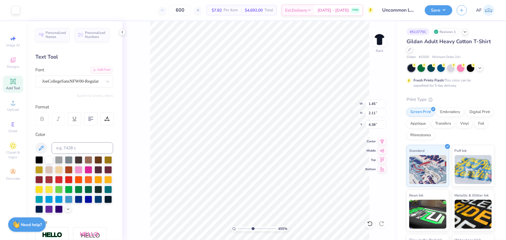
type input "0.93"
type input "3.00"
type input "4.55356057530705"
type input "3.13"
type input "1"
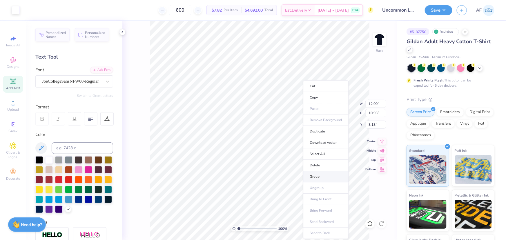
click at [322, 177] on li "Group" at bounding box center [325, 176] width 45 height 11
click at [380, 161] on icon at bounding box center [382, 159] width 5 height 4
click at [366, 124] on input "0.50" at bounding box center [375, 125] width 21 height 8
type input "3.00"
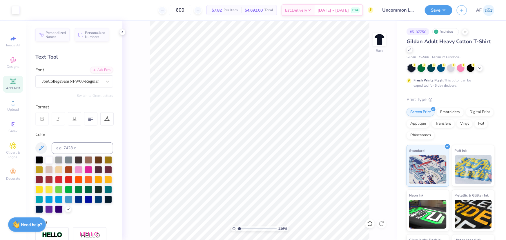
type input "1"
click at [447, 10] on button "Save" at bounding box center [438, 9] width 28 height 10
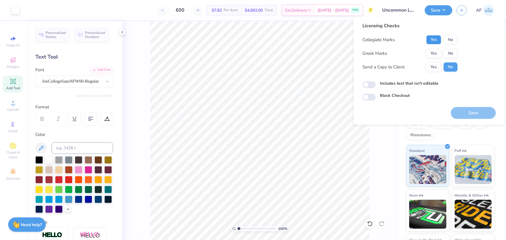
click at [436, 39] on button "Yes" at bounding box center [433, 39] width 15 height 9
click at [433, 52] on button "Yes" at bounding box center [433, 53] width 15 height 9
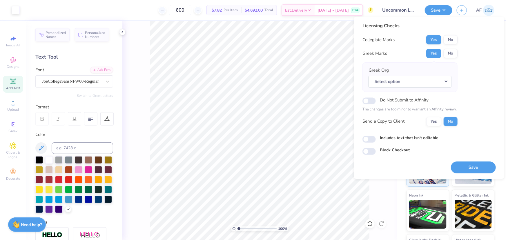
click at [433, 52] on button "Yes" at bounding box center [433, 53] width 15 height 9
click at [448, 52] on button "No" at bounding box center [450, 53] width 14 height 9
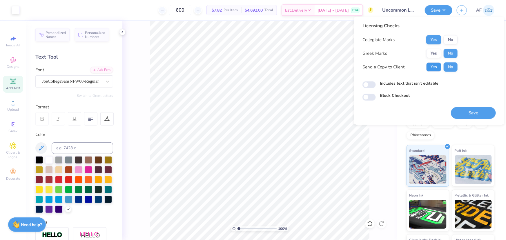
click at [438, 66] on button "Yes" at bounding box center [433, 66] width 15 height 9
click at [435, 54] on button "Yes" at bounding box center [433, 53] width 15 height 9
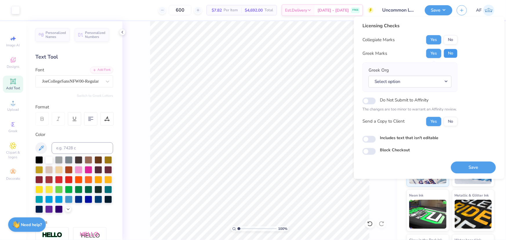
click at [448, 52] on button "No" at bounding box center [450, 53] width 14 height 9
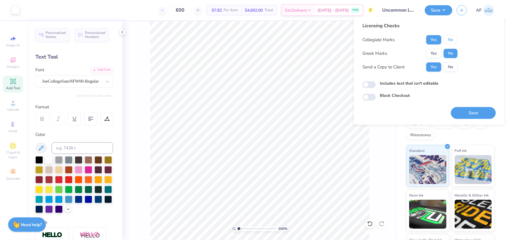
click at [447, 40] on button "No" at bounding box center [450, 39] width 14 height 9
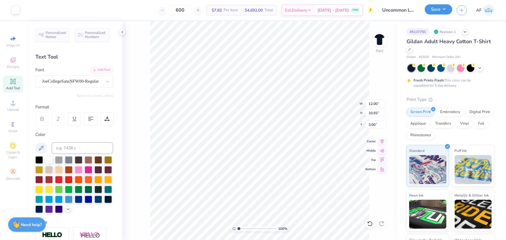
click at [445, 12] on button "Save" at bounding box center [438, 9] width 28 height 10
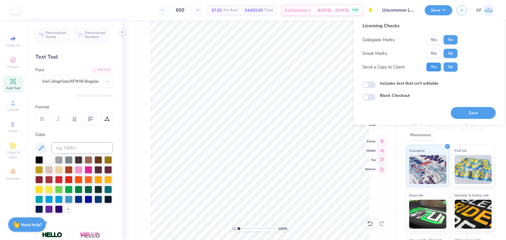
click at [433, 68] on button "Yes" at bounding box center [433, 66] width 15 height 9
click at [463, 113] on button "Save" at bounding box center [473, 113] width 45 height 12
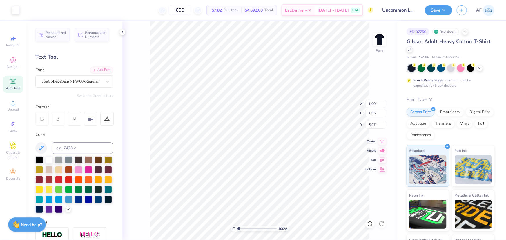
type input "1.00"
type input "1.65"
type input "6.97"
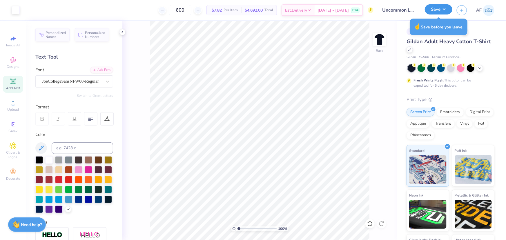
click at [443, 9] on button "Save" at bounding box center [438, 9] width 28 height 10
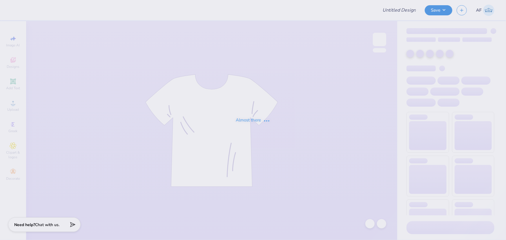
type input "[PERSON_NAME] : The [GEOGRAPHIC_DATA][US_STATE]"
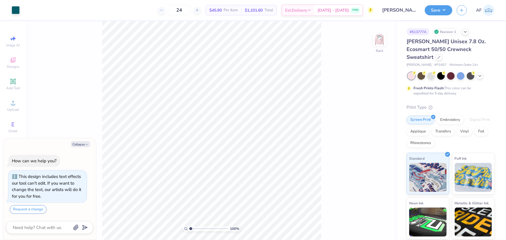
click at [331, 97] on div "100 % Back" at bounding box center [211, 130] width 371 height 219
click at [17, 11] on div at bounding box center [16, 10] width 8 height 8
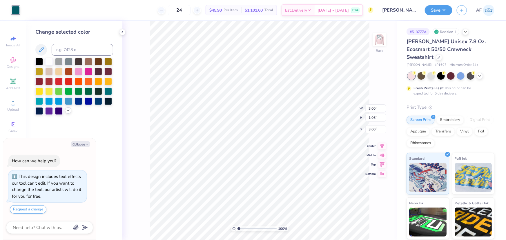
click at [66, 110] on icon at bounding box center [68, 110] width 5 height 5
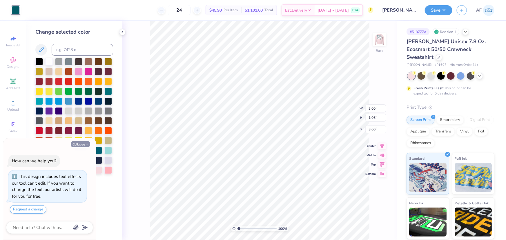
click at [82, 146] on button "Collapse" at bounding box center [80, 144] width 19 height 6
type textarea "x"
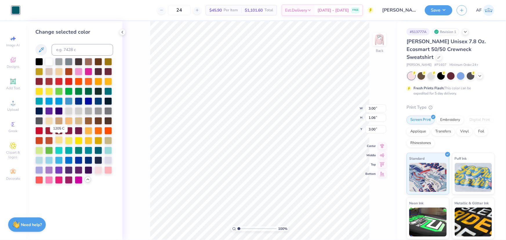
click at [56, 140] on div at bounding box center [59, 140] width 8 height 8
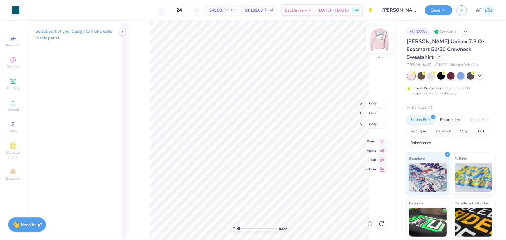
click at [382, 39] on img at bounding box center [379, 39] width 23 height 23
click at [16, 12] on div at bounding box center [16, 10] width 8 height 8
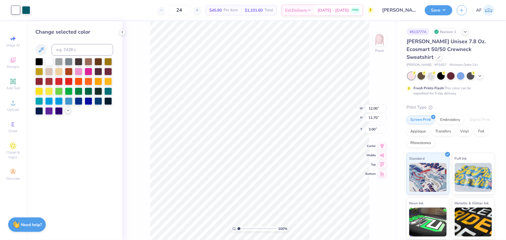
click at [67, 111] on icon at bounding box center [68, 110] width 5 height 5
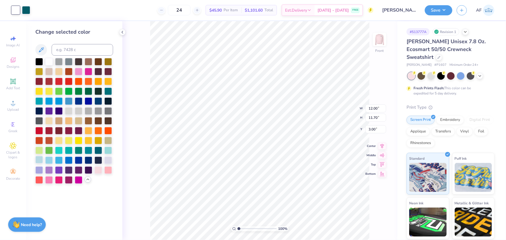
click at [37, 160] on div at bounding box center [39, 160] width 8 height 8
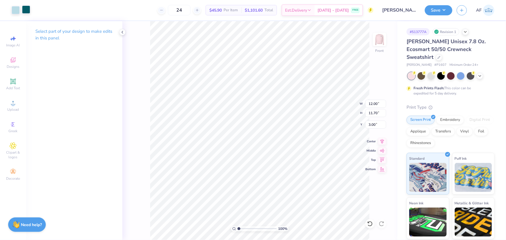
click at [24, 9] on div at bounding box center [26, 10] width 8 height 8
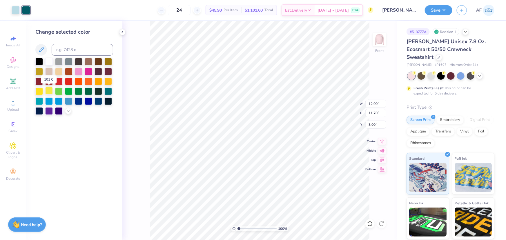
click at [49, 92] on div at bounding box center [49, 91] width 8 height 8
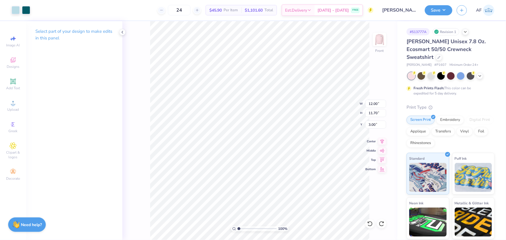
click at [136, 123] on div "100 % Front W 12.00 12.00 " H 11.70 11.70 " Y 3.00 3.00 " Center Middle Top Bot…" at bounding box center [259, 130] width 275 height 219
click at [28, 12] on div at bounding box center [26, 10] width 8 height 8
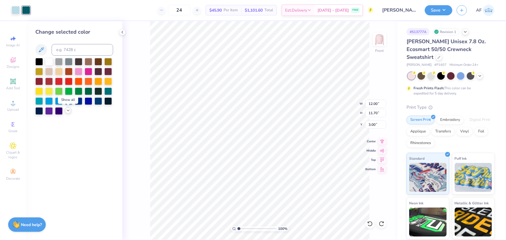
click at [68, 110] on icon at bounding box center [68, 110] width 5 height 5
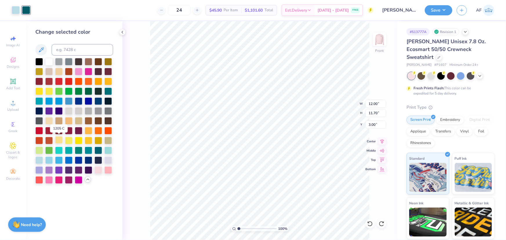
click at [60, 140] on div at bounding box center [59, 140] width 8 height 8
click at [63, 141] on div at bounding box center [59, 140] width 8 height 8
click at [66, 141] on div at bounding box center [69, 140] width 8 height 8
click at [59, 140] on div at bounding box center [59, 140] width 8 height 8
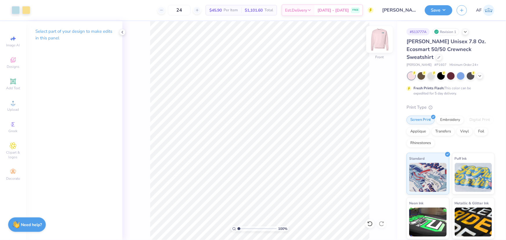
click at [380, 42] on img at bounding box center [379, 39] width 23 height 23
click at [378, 41] on img at bounding box center [379, 39] width 23 height 23
click at [380, 43] on img at bounding box center [379, 39] width 23 height 23
click at [17, 12] on div at bounding box center [16, 10] width 8 height 8
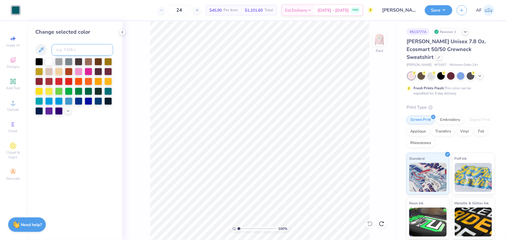
click at [81, 47] on input at bounding box center [82, 50] width 61 height 12
type input "1205"
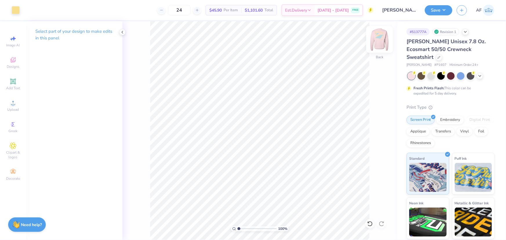
click at [379, 43] on img at bounding box center [379, 39] width 23 height 23
click at [379, 43] on img at bounding box center [379, 40] width 12 height 12
click at [377, 38] on img at bounding box center [379, 39] width 23 height 23
click at [381, 41] on img at bounding box center [379, 39] width 23 height 23
click at [17, 10] on div at bounding box center [16, 10] width 8 height 8
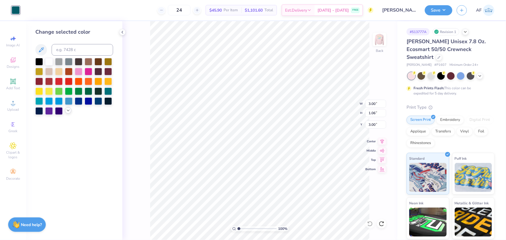
click at [67, 111] on icon at bounding box center [68, 110] width 5 height 5
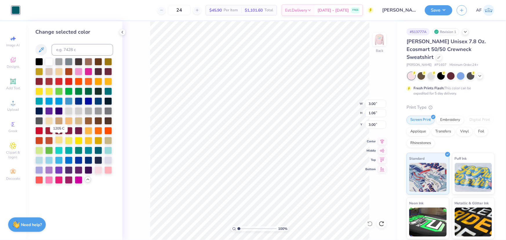
click at [59, 139] on div at bounding box center [59, 140] width 8 height 8
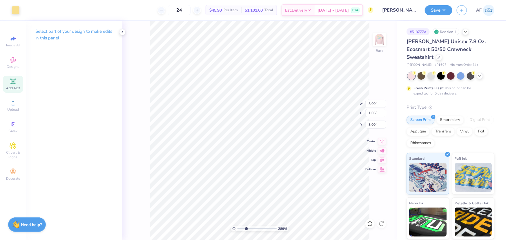
click at [14, 87] on span "Add Text" at bounding box center [13, 88] width 14 height 5
type input "2.88965358937257"
type input "6.13"
type input "1.78"
type input "11.24"
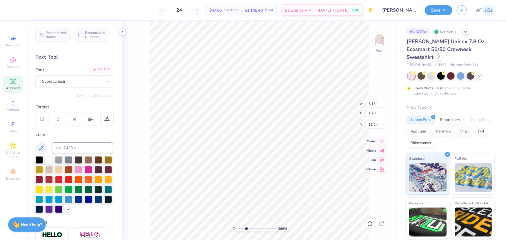
click at [101, 70] on div "Add Font" at bounding box center [101, 69] width 23 height 7
click at [382, 34] on img at bounding box center [379, 39] width 23 height 23
type input "1.35416075601824"
type input "0.94"
type input "0.91"
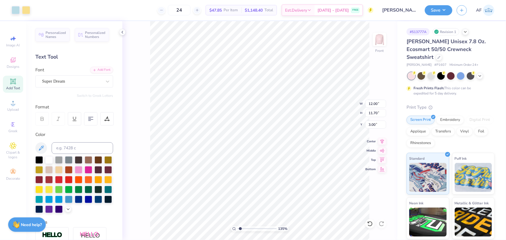
type input "4.92"
type input "2.48319411871739"
type input "0.27"
type input "1.18"
type input "4.64"
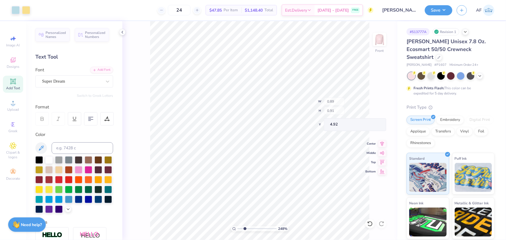
type input "2.48319411871739"
type input "0.94"
click at [103, 69] on div "Add Font" at bounding box center [101, 69] width 23 height 7
click at [98, 72] on div "Add Font" at bounding box center [101, 69] width 23 height 7
click at [79, 83] on div "Soulmate Angle" at bounding box center [71, 81] width 61 height 9
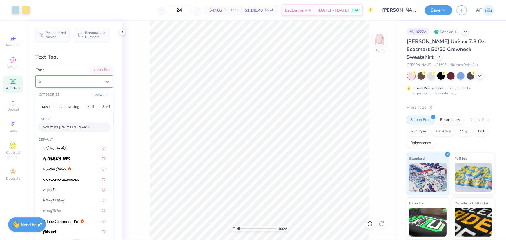
click at [79, 83] on div "Soulmate Angle" at bounding box center [72, 81] width 60 height 7
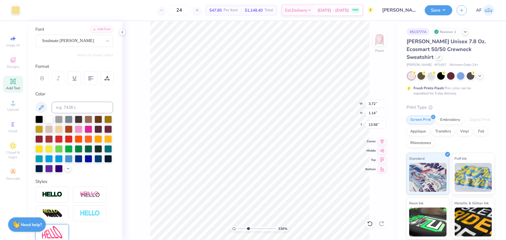
scroll to position [88, 0]
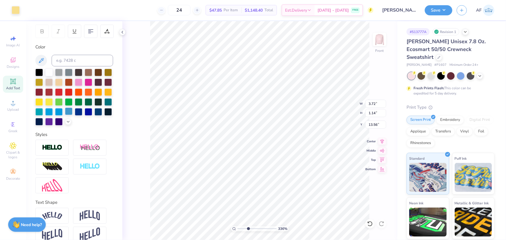
click at [65, 115] on div at bounding box center [69, 111] width 8 height 8
click at [13, 8] on div at bounding box center [16, 10] width 8 height 8
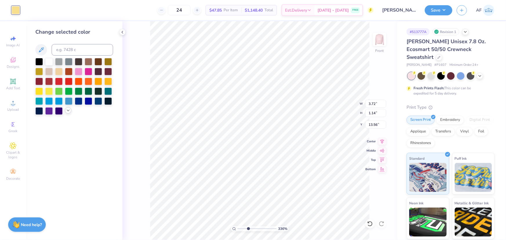
click at [66, 111] on icon at bounding box center [68, 110] width 5 height 5
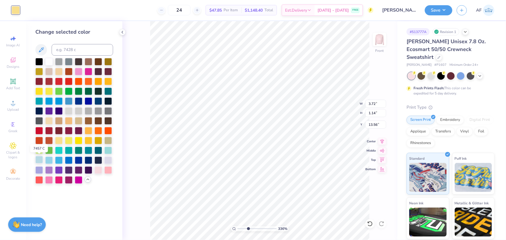
click at [38, 161] on div at bounding box center [39, 160] width 8 height 8
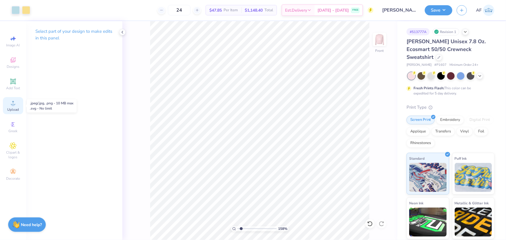
click at [12, 107] on span "Upload" at bounding box center [13, 109] width 12 height 5
click at [14, 84] on icon at bounding box center [13, 81] width 7 height 7
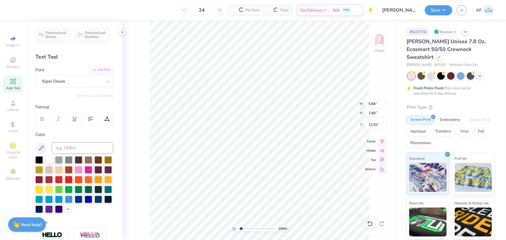
type input "1.57581538218073"
type input "15.90"
click at [96, 84] on div "Super Dream" at bounding box center [71, 81] width 61 height 9
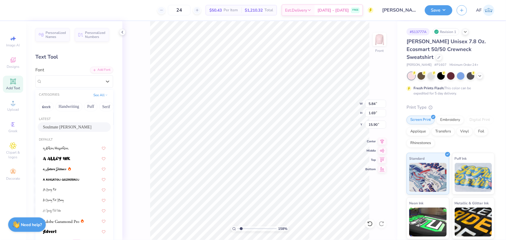
click at [61, 126] on div "Soulmate Angle" at bounding box center [74, 127] width 63 height 6
type input "1.57581538218073"
type input "5.28"
type input "1.73"
type input "15.88"
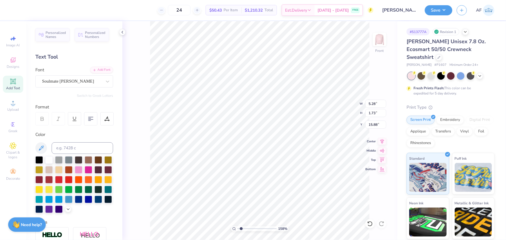
scroll to position [4, 1]
type input "1.57581538218073"
type textarea "P"
type input "1.57581538218073"
type textarea "Pi"
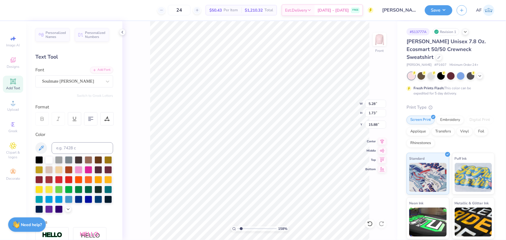
type input "1.57581538218073"
type textarea "Pin"
type input "1.57581538218073"
type textarea "Pink"
type input "1.57581538218073"
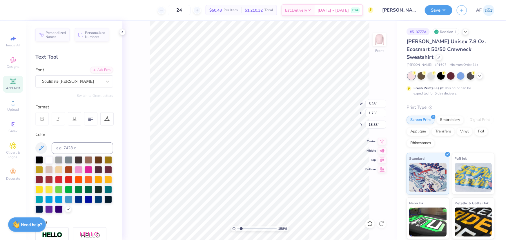
type textarea "Pink"
type input "1.57581538218073"
type textarea "Pink H"
type input "1.57581538218073"
type textarea "Pink Ho"
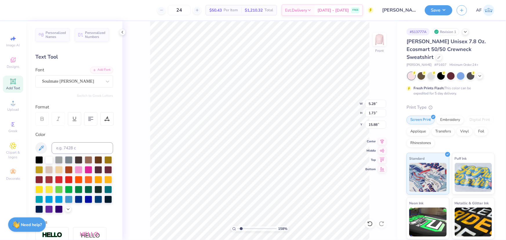
type input "1.57581538218073"
type textarea "Pink Hou"
type input "1.57581538218073"
type textarea "Pink Hous"
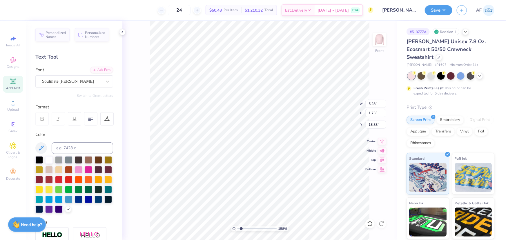
type input "1.57581538218073"
type textarea "Pink House"
type input "1.57581538218073"
type input "3.00"
type input "1"
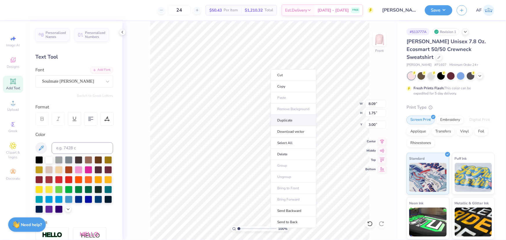
click at [298, 120] on li "Duplicate" at bounding box center [293, 120] width 45 height 11
type input "4.00"
type input "2.48319411871739"
type input "4.75"
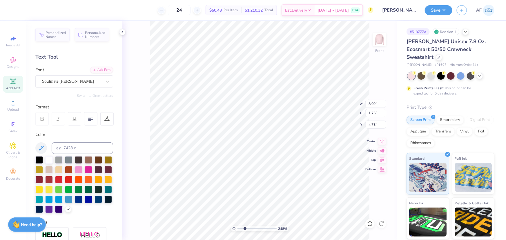
type input "2.48319411871739"
type textarea "o"
type input "2.48319411871739"
type textarea "on"
type input "2.48319411871739"
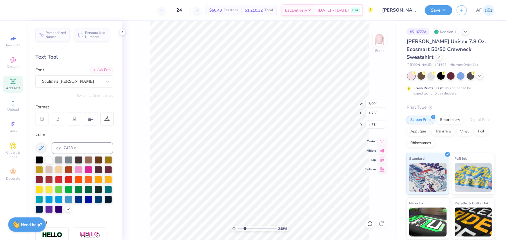
type textarea "on"
type input "2.48319411871739"
type textarea "on t"
type input "2.48319411871739"
type textarea "on th"
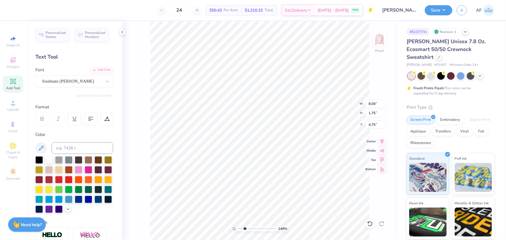
type input "2.48319411871739"
type textarea "on the"
type input "2.48319411871739"
type textarea "on the"
type input "2.48319411871739"
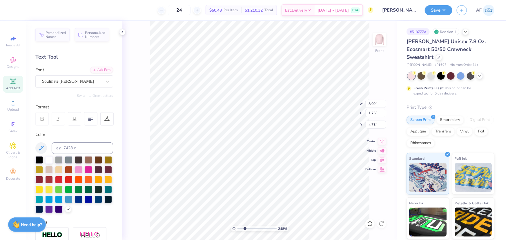
type textarea "on the P"
type input "2.48319411871739"
type textarea "on the Pe"
type input "2.48319411871739"
type textarea "on the Pea"
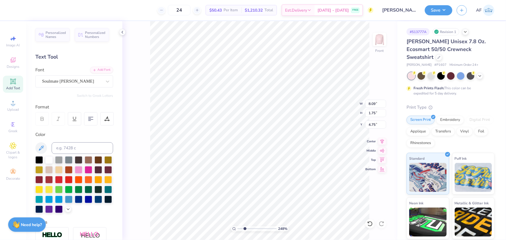
scroll to position [4, 1]
type input "2.48319411871739"
type textarea "on the Pear"
type input "2.48319411871739"
type textarea "on the Pearl"
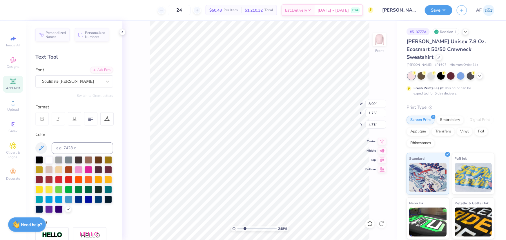
click at [338, 102] on div "248 % Front W 8.09 8.09 " H 1.75 1.75 " Y 4.75 4.75 " Center Middle Top Bottom" at bounding box center [259, 130] width 275 height 219
type input "1.83375135313989"
type input "4.75"
type input "1.83375135313989"
type input "4.53"
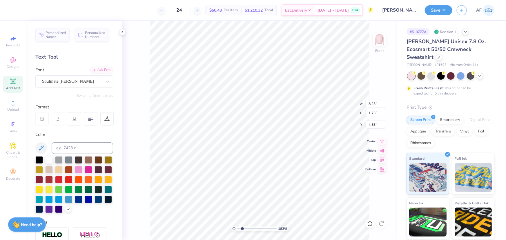
type input "1.83375135313989"
type input "13.18"
type input "3.26"
type input "3.00"
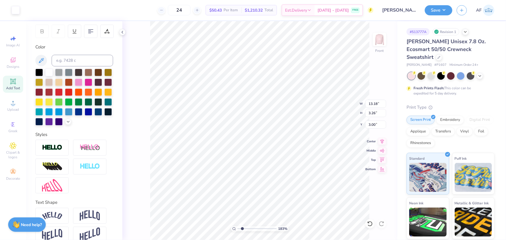
scroll to position [106, 0]
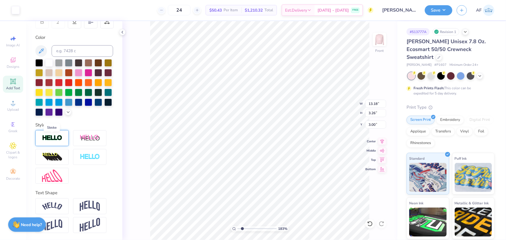
click at [56, 138] on img at bounding box center [52, 138] width 20 height 7
type input "1.83375135313989"
type input "13.15"
type input "3.28"
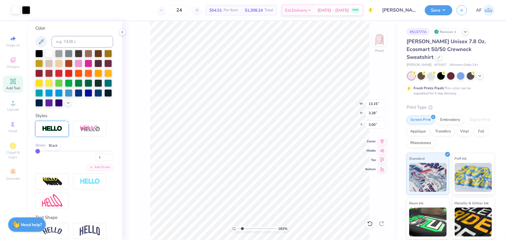
click at [52, 147] on div at bounding box center [52, 144] width 3 height 3
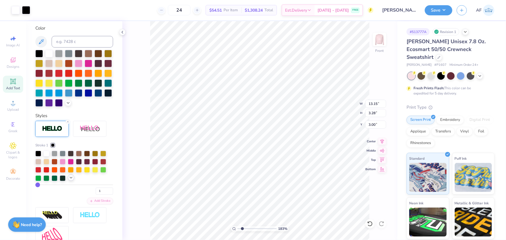
click at [72, 180] on icon at bounding box center [71, 177] width 5 height 5
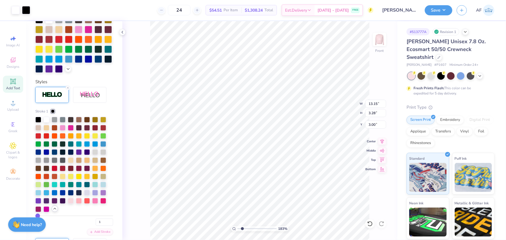
scroll to position [194, 0]
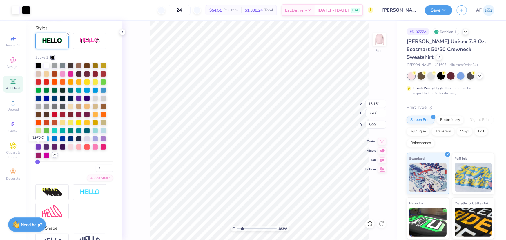
click at [38, 141] on div at bounding box center [38, 138] width 6 height 6
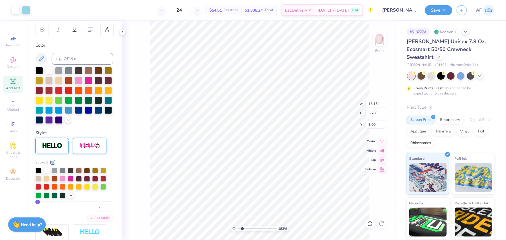
scroll to position [86, 0]
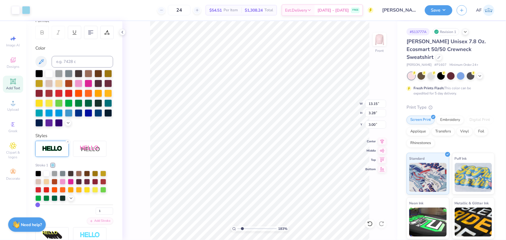
click at [53, 167] on div at bounding box center [52, 164] width 3 height 3
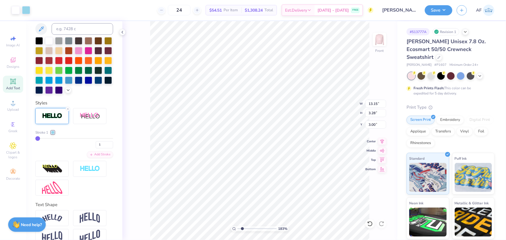
scroll to position [130, 0]
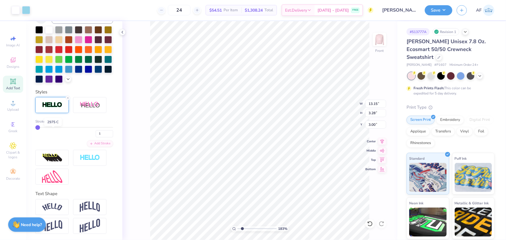
click at [53, 123] on div at bounding box center [52, 121] width 3 height 3
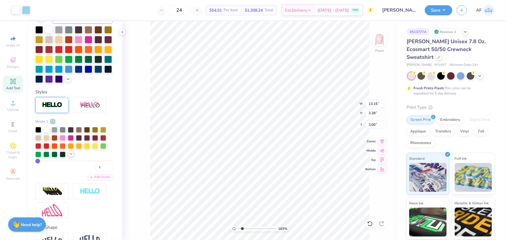
click at [71, 154] on polyline at bounding box center [71, 153] width 2 height 1
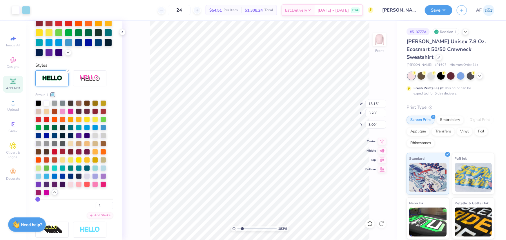
scroll to position [174, 0]
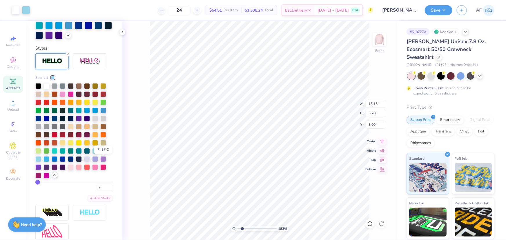
click at [104, 153] on div at bounding box center [103, 150] width 6 height 6
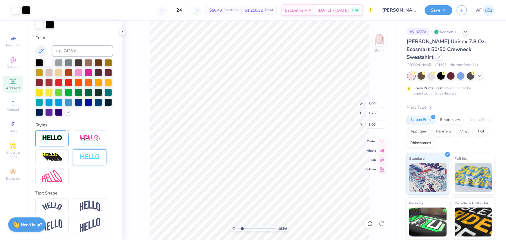
type input "1.83375135313989"
type input "8.12"
type input "1.78"
type input "2.98"
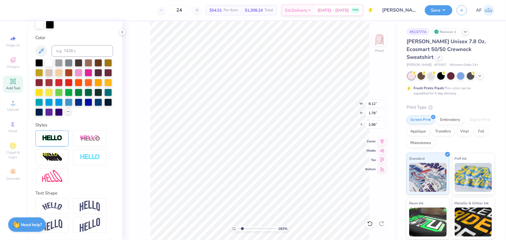
click at [66, 110] on icon at bounding box center [68, 111] width 5 height 5
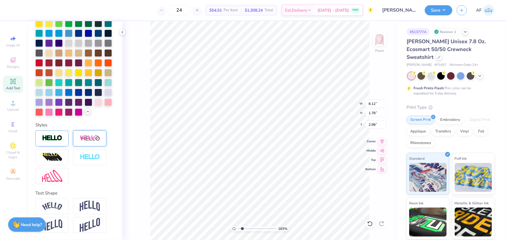
scroll to position [208, 0]
click at [43, 88] on div at bounding box center [39, 92] width 8 height 8
click at [63, 68] on div at bounding box center [59, 72] width 8 height 8
click at [50, 131] on div at bounding box center [51, 138] width 33 height 16
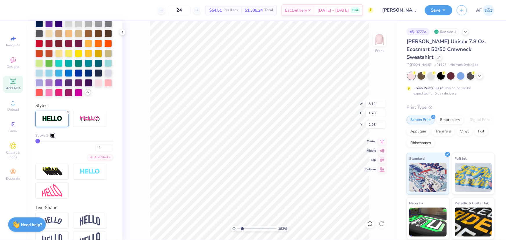
click at [49, 138] on div "Stroke 1" at bounding box center [44, 135] width 19 height 5
click at [51, 137] on div at bounding box center [52, 135] width 3 height 3
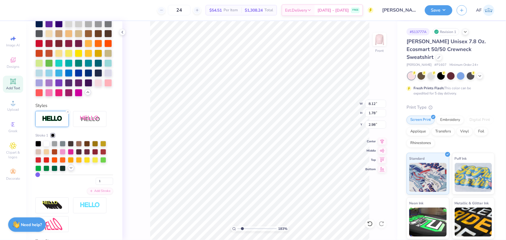
click at [70, 170] on icon at bounding box center [71, 167] width 5 height 5
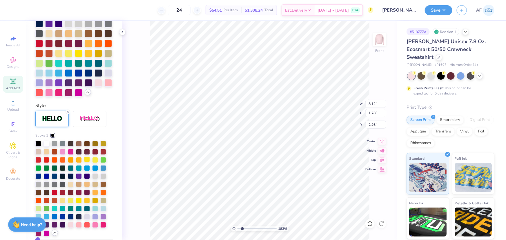
scroll to position [296, 0]
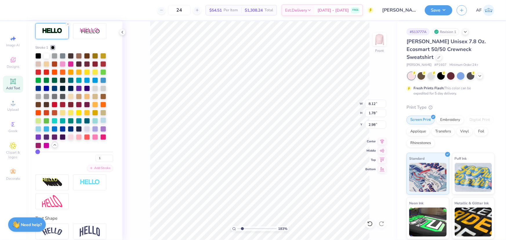
click at [102, 123] on div at bounding box center [103, 120] width 6 height 6
type input "1.83375135313989"
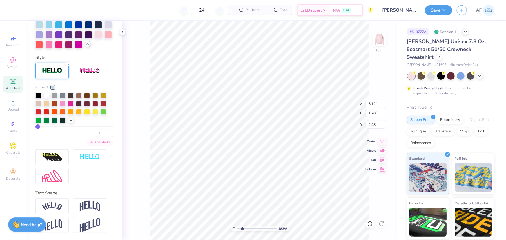
scroll to position [275, 0]
click at [106, 132] on input "2" at bounding box center [104, 133] width 17 height 7
click at [106, 132] on input "3" at bounding box center [104, 133] width 17 height 7
click at [106, 132] on input "4" at bounding box center [104, 133] width 17 height 7
click at [106, 132] on input "5" at bounding box center [104, 133] width 17 height 7
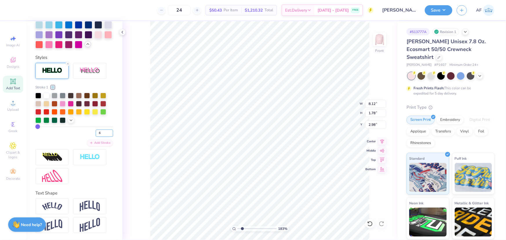
click at [106, 132] on input "6" at bounding box center [104, 133] width 17 height 7
click at [106, 132] on input "7" at bounding box center [104, 133] width 17 height 7
click at [106, 132] on input "8" at bounding box center [104, 133] width 17 height 7
type input "9"
click at [106, 132] on input "9" at bounding box center [104, 133] width 17 height 7
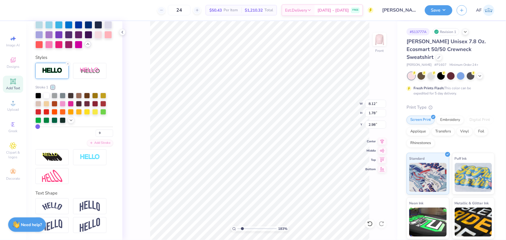
type input "1.83375135313989"
type input "8.26"
type input "1.77"
type input "4.51"
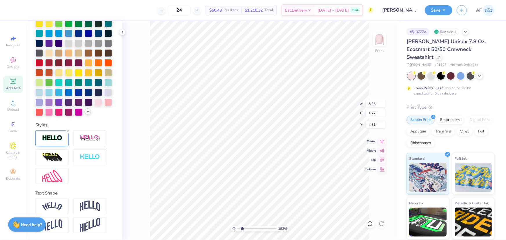
type input "1.83375135313989"
type input "8.12"
type input "1.78"
type input "2.98"
click at [52, 136] on img at bounding box center [52, 138] width 20 height 7
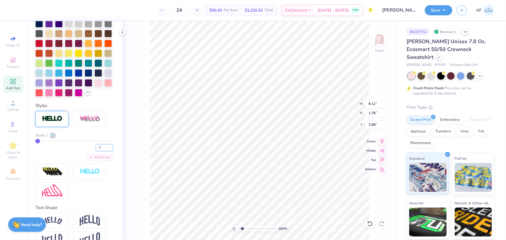
click at [107, 151] on input "2" at bounding box center [104, 147] width 17 height 7
click at [107, 151] on input "3" at bounding box center [104, 147] width 17 height 7
type input "4"
click at [107, 151] on input "4" at bounding box center [104, 147] width 17 height 7
type input "1.83375135313989"
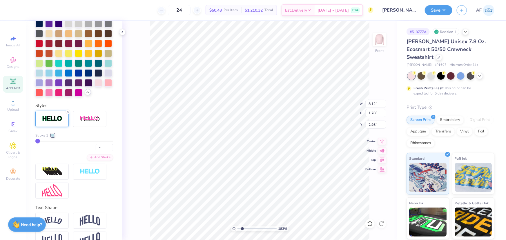
type input "4"
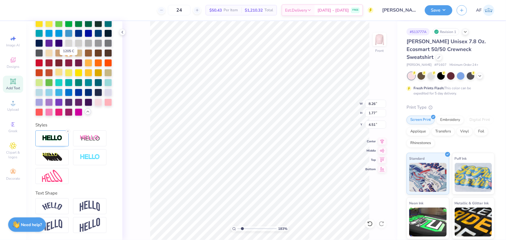
click at [63, 68] on div at bounding box center [59, 72] width 8 height 8
type input "1.83375135313989"
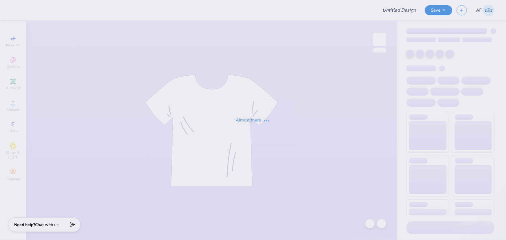
type input "[PERSON_NAME] : The [GEOGRAPHIC_DATA][US_STATE]"
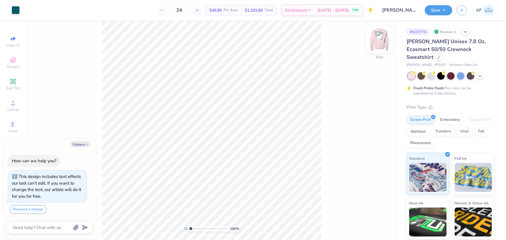
click at [383, 46] on img at bounding box center [379, 39] width 23 height 23
click at [15, 11] on div at bounding box center [16, 10] width 8 height 8
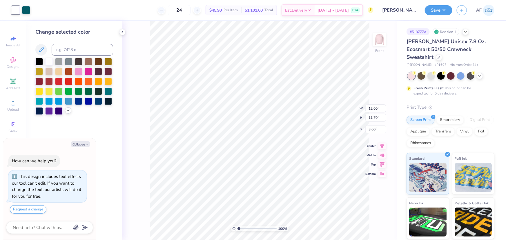
click at [70, 110] on div at bounding box center [68, 110] width 6 height 6
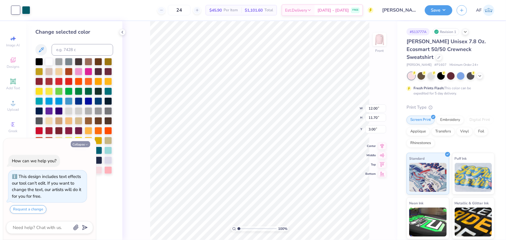
click at [87, 144] on icon "button" at bounding box center [86, 144] width 3 height 3
type textarea "x"
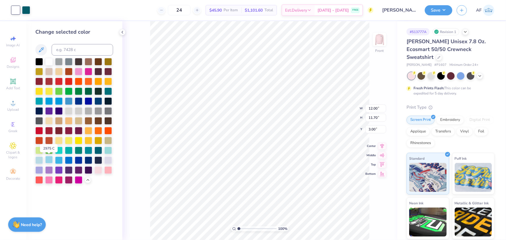
click at [49, 161] on div at bounding box center [49, 160] width 8 height 8
click at [39, 162] on div at bounding box center [39, 160] width 8 height 8
click at [43, 162] on div at bounding box center [74, 121] width 78 height 126
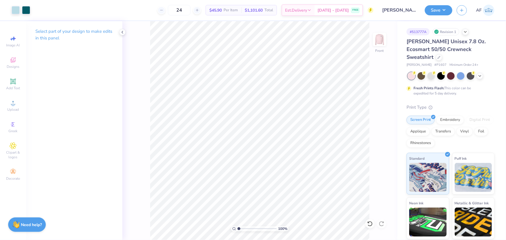
click at [90, 200] on div "Select part of your design to make edits in this panel" at bounding box center [74, 130] width 96 height 219
click at [13, 8] on div at bounding box center [16, 10] width 8 height 8
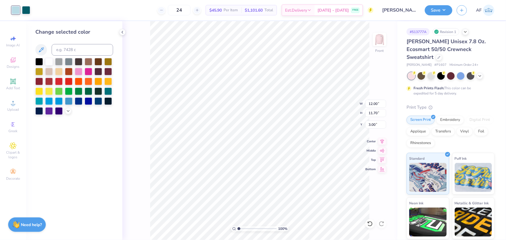
click at [75, 108] on div at bounding box center [74, 86] width 78 height 57
click at [68, 111] on icon at bounding box center [68, 110] width 5 height 5
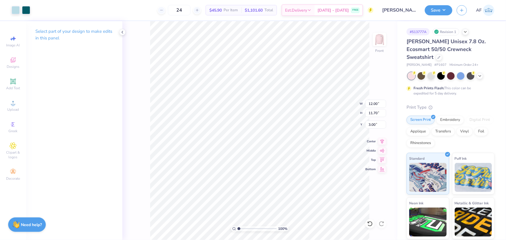
type input "0.94"
type input "0.91"
type input "4.92"
click at [14, 106] on icon at bounding box center [13, 102] width 7 height 7
type input "14.68"
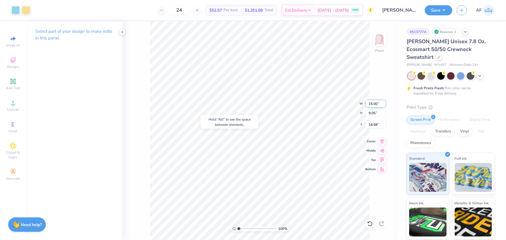
click at [375, 105] on input "15.00" at bounding box center [375, 104] width 21 height 8
click at [376, 105] on input "15.00" at bounding box center [375, 104] width 21 height 8
type input "12.00"
type input "7.24"
type input "15.59"
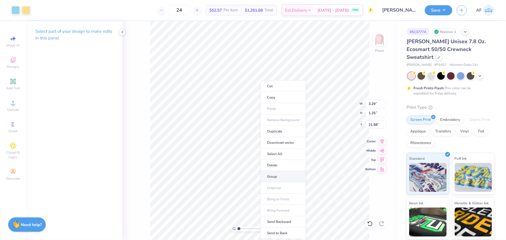
click at [269, 174] on li "Group" at bounding box center [282, 176] width 45 height 11
type input "6.68"
type input "2.06"
type input "17.57"
click at [296, 177] on li "Group" at bounding box center [302, 176] width 45 height 11
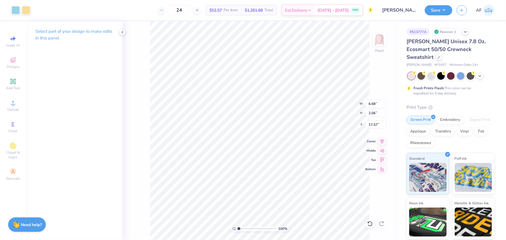
type input "9.12"
type input "2.08"
type input "15.59"
click at [287, 174] on li "Group" at bounding box center [285, 176] width 45 height 11
type input "12.00"
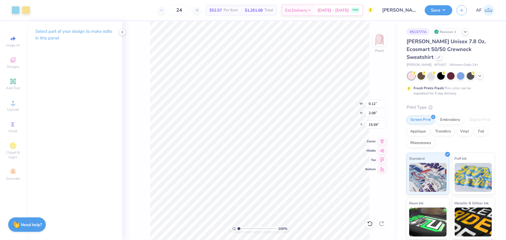
type input "4.04"
type input "2.50"
type input "4.49"
type input "9.12"
type input "2.08"
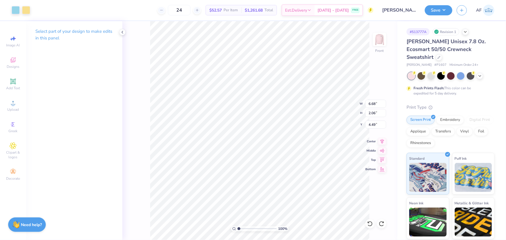
type input "2.50"
type input "12.00"
type input "4.04"
type input "11.12"
type input "3.75"
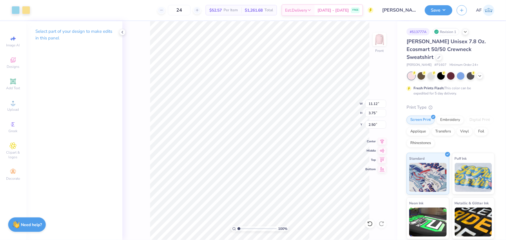
type input "2.66"
click at [369, 103] on input "11.12" at bounding box center [375, 104] width 21 height 8
type input "2.56"
type input "2.50"
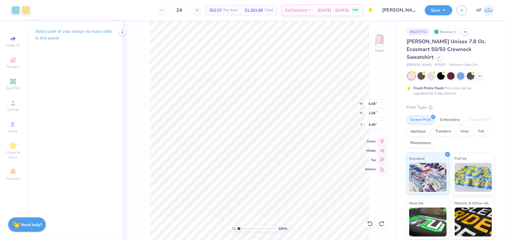
type input "12.00"
type input "4.04"
type input "2.50"
type input "12.00"
type input "4.04"
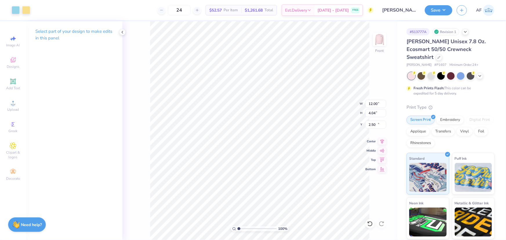
type input "16.28"
click at [273, 177] on li "Group" at bounding box center [274, 176] width 45 height 11
type input "5.17"
type input "9.12"
type input "2.08"
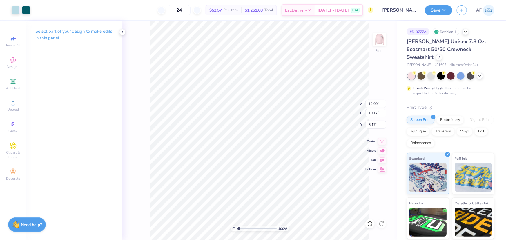
type input "16.28"
type input "12.00"
type input "4.04"
type input "3.00"
type input "12.00"
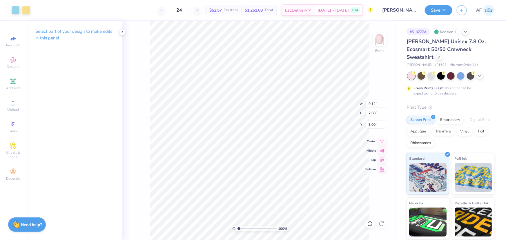
type input "12.35"
click at [312, 225] on li "Send to Back" at bounding box center [311, 228] width 45 height 11
click at [288, 235] on li "Send to Back" at bounding box center [285, 232] width 45 height 11
type input "9.12"
type input "2.08"
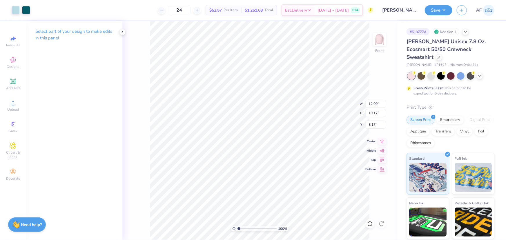
type input "16.28"
type input "12.00"
type input "4.04"
type input "3.00"
click at [28, 11] on div at bounding box center [26, 10] width 8 height 8
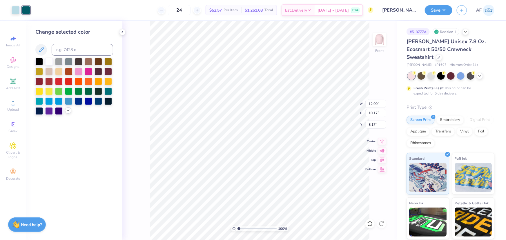
click at [68, 111] on icon at bounding box center [68, 110] width 5 height 5
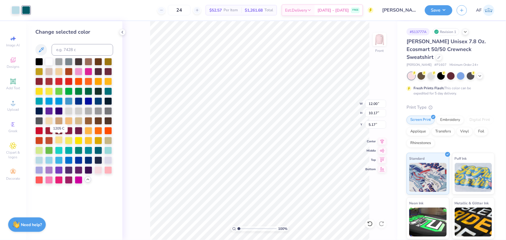
click at [61, 141] on div at bounding box center [59, 140] width 8 height 8
click at [16, 12] on div at bounding box center [16, 10] width 8 height 8
click at [49, 162] on div at bounding box center [49, 160] width 8 height 8
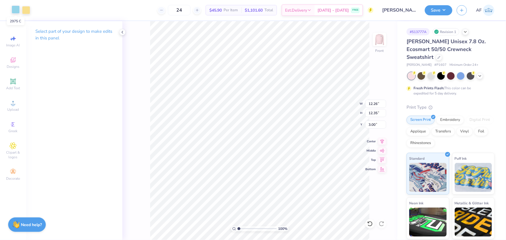
click at [17, 11] on div at bounding box center [16, 10] width 8 height 8
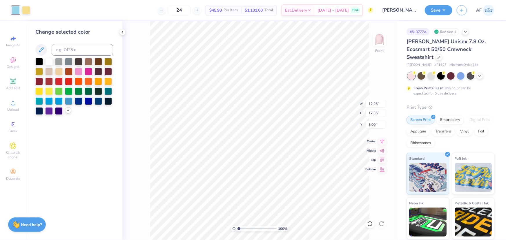
click at [69, 109] on icon at bounding box center [68, 110] width 5 height 5
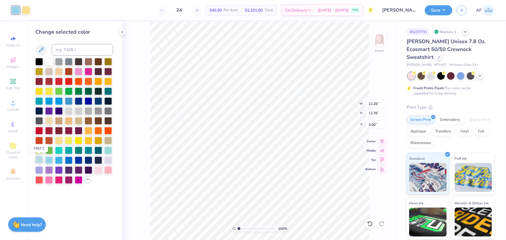
click at [38, 159] on div at bounding box center [39, 160] width 8 height 8
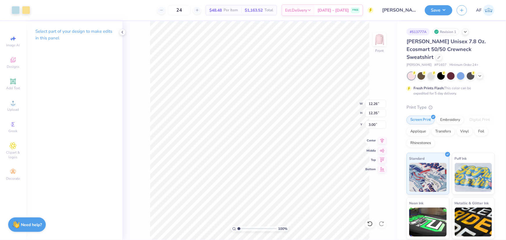
click at [382, 142] on icon at bounding box center [382, 140] width 8 height 7
click at [371, 103] on input "12.26" at bounding box center [375, 104] width 21 height 8
type input "9.12"
type input "2.08"
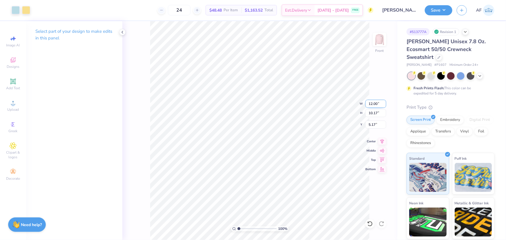
type input "3.00"
type input "12.00"
type input "4.04"
type input "5.08"
type input "1.83375135313989"
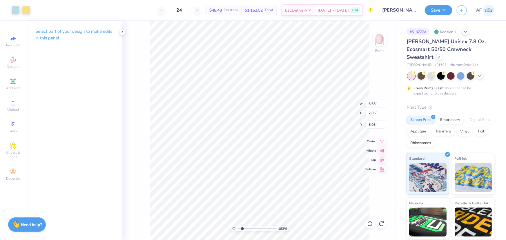
type input "4.98"
type input "1.83375135313989"
type input "12.00"
type input "4.04"
type input "3.00"
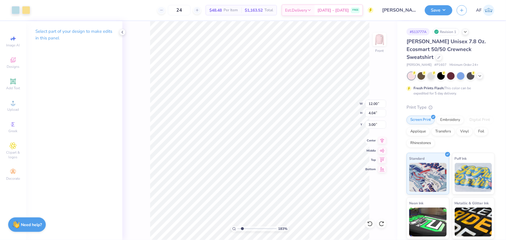
click at [380, 141] on icon at bounding box center [382, 140] width 8 height 7
type input "1"
click at [286, 85] on li "Cut" at bounding box center [300, 86] width 45 height 12
click at [383, 40] on img at bounding box center [379, 39] width 23 height 23
click at [376, 104] on input "3.46" at bounding box center [375, 104] width 21 height 8
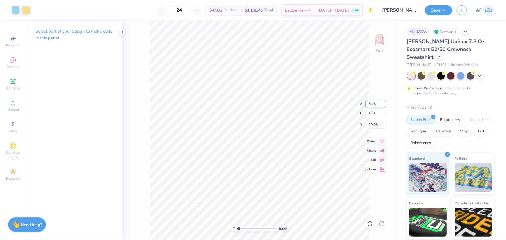
click at [376, 104] on input "3.46" at bounding box center [375, 104] width 21 height 8
type input "3.50"
type input "1.33"
click at [372, 124] on input "20.92" at bounding box center [375, 125] width 21 height 8
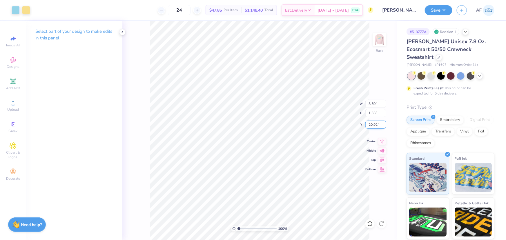
click at [372, 124] on input "20.92" at bounding box center [375, 125] width 21 height 8
type input "3.00"
click at [382, 140] on icon at bounding box center [382, 140] width 4 height 5
click at [16, 10] on div at bounding box center [16, 10] width 8 height 8
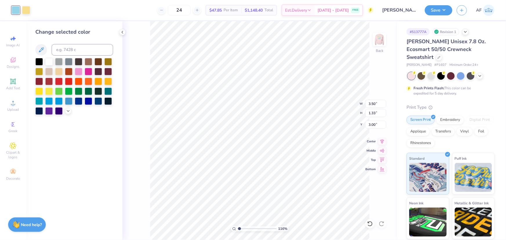
drag, startPoint x: 67, startPoint y: 111, endPoint x: 62, endPoint y: 116, distance: 7.0
click at [67, 111] on icon at bounding box center [68, 111] width 5 height 5
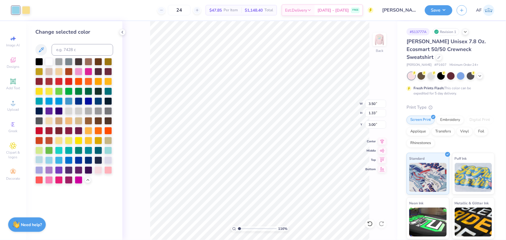
click at [39, 162] on div at bounding box center [39, 160] width 8 height 8
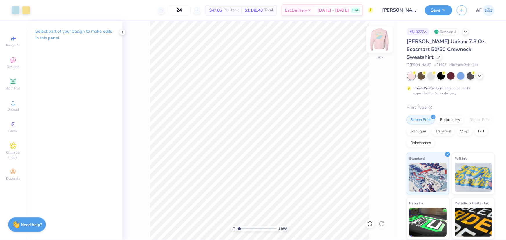
click at [375, 45] on img at bounding box center [379, 39] width 23 height 23
type input "3.91305548921559"
type input "0.24"
type input "0.43"
type input "14.25"
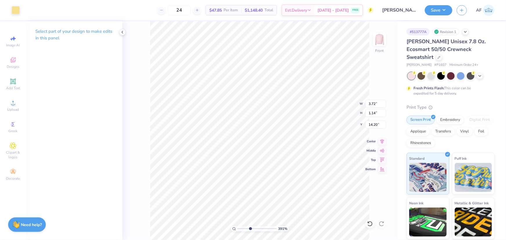
type input "3.91305548921559"
type input "10.34"
type input "5.32"
type input "8.32"
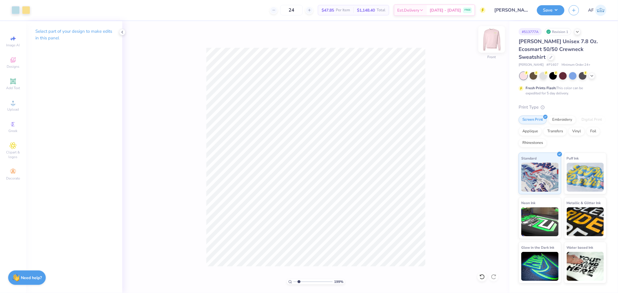
type input "1"
click at [487, 40] on img at bounding box center [491, 39] width 23 height 23
click at [13, 107] on div "Upload" at bounding box center [13, 105] width 20 height 17
type input "1.38"
type input "1.41"
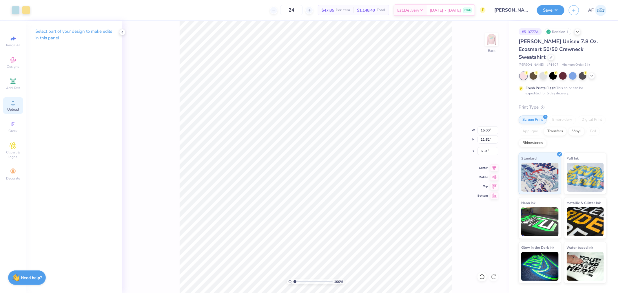
type input "13.89"
click at [341, 228] on li "Group" at bounding box center [344, 229] width 45 height 11
click at [493, 39] on img at bounding box center [491, 39] width 23 height 23
type input "4.40272058763601"
type input "4.27"
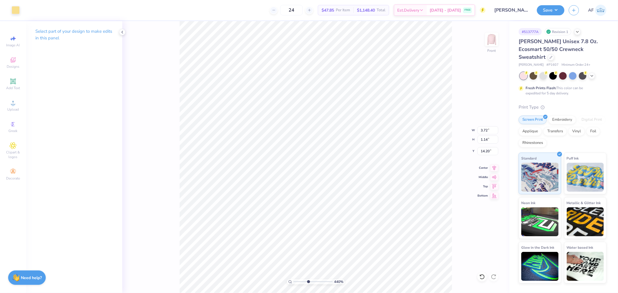
type input "1.38"
type input "17.35"
type input "4.40272058763601"
type input "15.43"
type input "4.40272058763601"
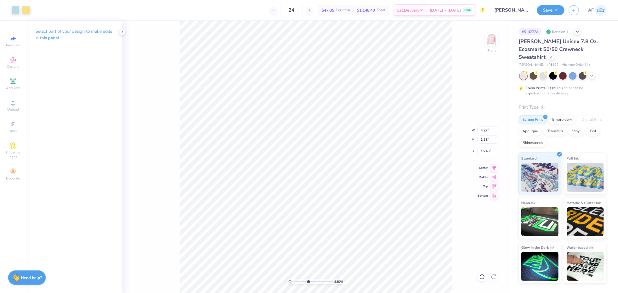
type input "14.09"
type input "4.40272058763601"
type input "14.15"
type input "3.6581034573736"
type input "13.96"
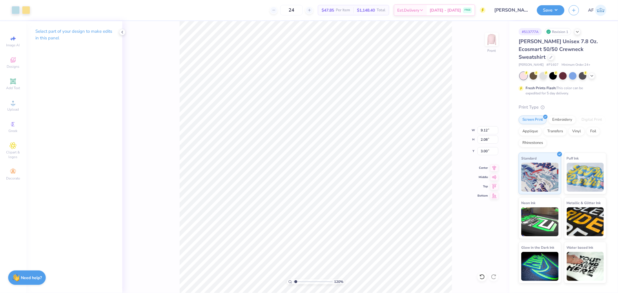
type input "1.20355278054301"
type input "12.00"
type input "4.04"
click at [493, 170] on icon at bounding box center [494, 167] width 8 height 7
type input "1.20355278054301"
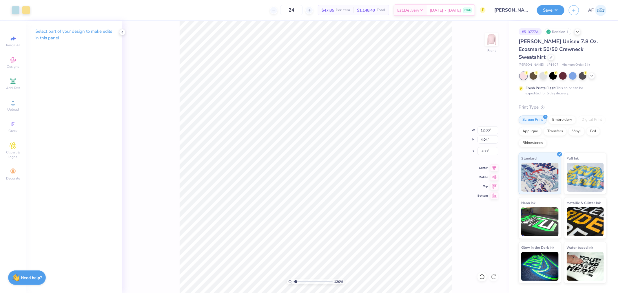
type input "10.34"
type input "5.32"
type input "8.32"
type input "1.20355278054301"
type input "12.00"
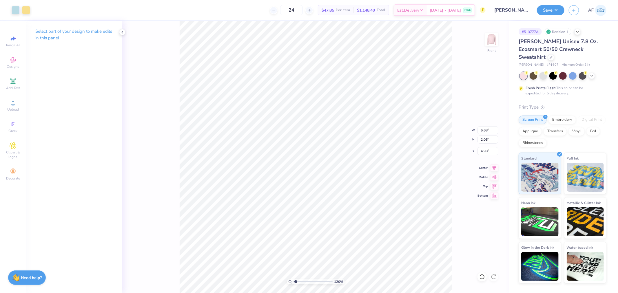
type input "4.04"
type input "3.00"
type input "1.20355278054301"
type input "18.41"
type input "1.20355278054301"
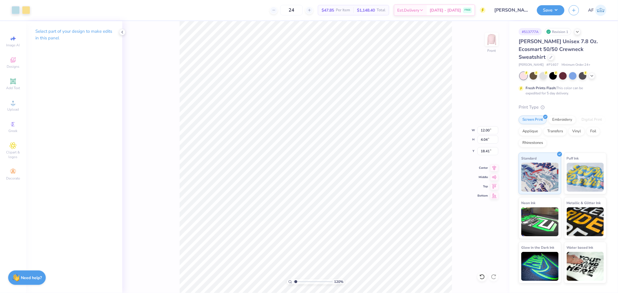
type input "4.27"
type input "1.38"
type input "13.96"
type input "1.20355278054301"
type input "17.02"
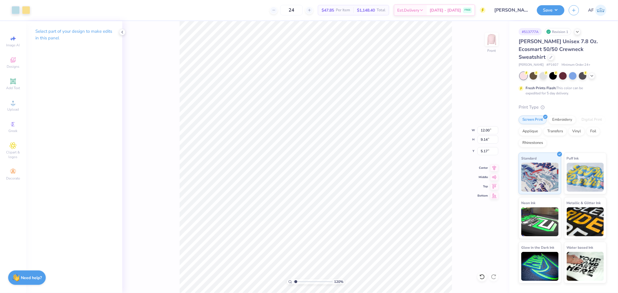
type input "1"
click at [319, 226] on li "Group" at bounding box center [328, 227] width 45 height 11
click at [493, 167] on icon at bounding box center [494, 167] width 8 height 7
type input "4.27"
type input "1.38"
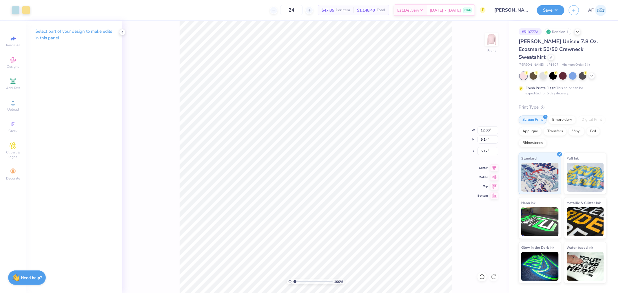
type input "17.02"
type input "9.12"
type input "2.08"
type input "18.41"
type input "12.00"
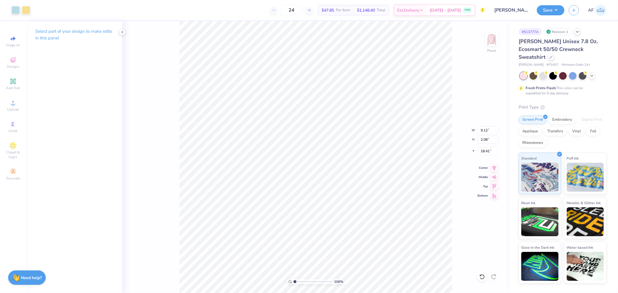
type input "4.04"
click at [486, 151] on input "18.41" at bounding box center [488, 151] width 21 height 8
type input "3.00"
click at [495, 170] on icon at bounding box center [494, 167] width 8 height 7
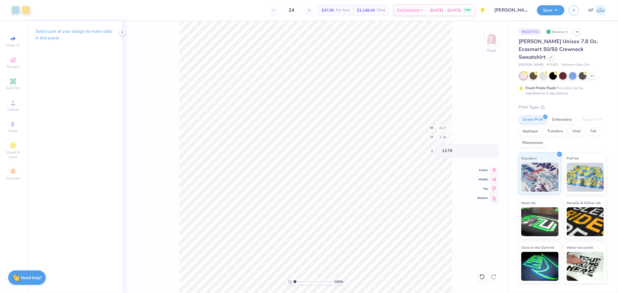
type input "13.79"
type input "3.03942088499281"
type input "4.27"
type input "1.38"
type input "13.79"
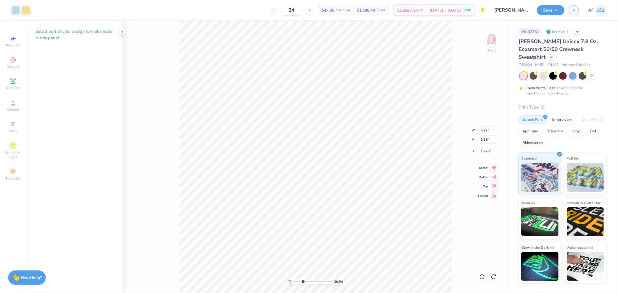
type input "3.03942088499281"
type input "13.93"
click at [384, 240] on li "Bring to Front" at bounding box center [378, 251] width 45 height 11
click at [494, 166] on icon at bounding box center [494, 167] width 8 height 7
type input "1"
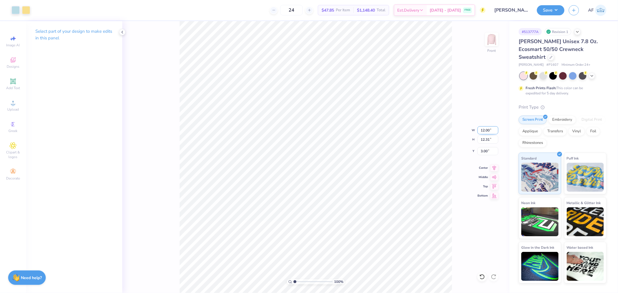
click at [482, 130] on input "12.00" at bounding box center [488, 130] width 21 height 8
type input "12.5"
type input "1"
type input "12.50"
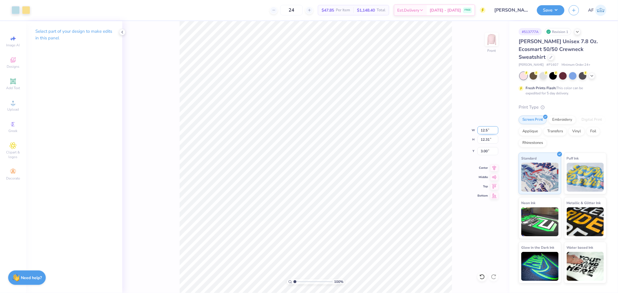
type input "12.83"
click at [482, 149] on input "2.74" at bounding box center [488, 151] width 21 height 8
type input "3"
type input "1"
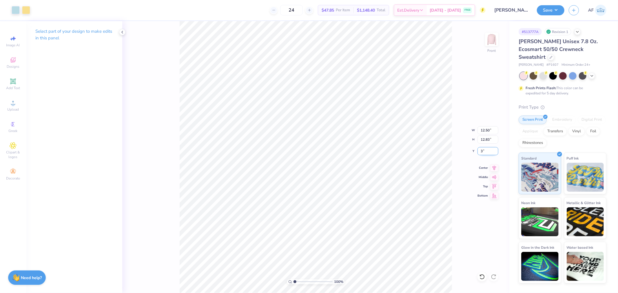
type input "3.00"
type input "1"
click at [480, 127] on input "12.50" at bounding box center [488, 130] width 21 height 8
type input "12"
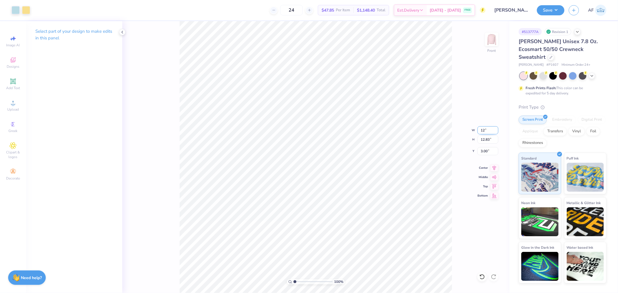
type input "1"
type input "12.00"
type input "12.31"
click at [485, 150] on input "3.26" at bounding box center [488, 151] width 21 height 8
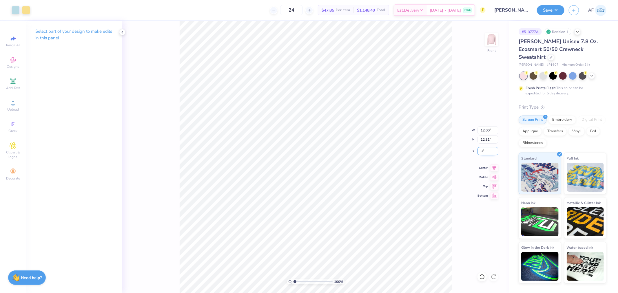
type input "3"
type input "1"
type input "3.00"
click at [494, 166] on icon at bounding box center [494, 167] width 8 height 7
click at [488, 42] on img at bounding box center [491, 39] width 23 height 23
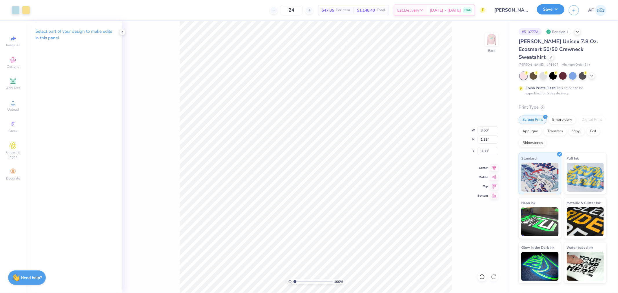
click at [505, 7] on button "Save" at bounding box center [551, 9] width 28 height 10
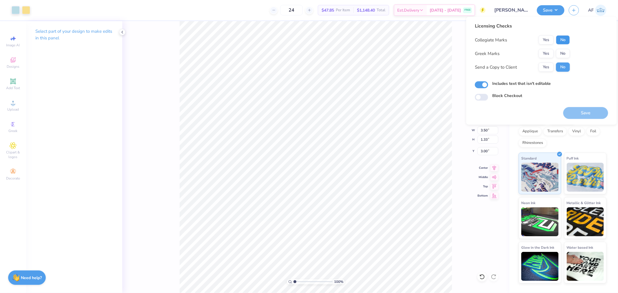
click at [505, 41] on button "No" at bounding box center [563, 39] width 14 height 9
click at [505, 54] on button "Yes" at bounding box center [546, 53] width 15 height 9
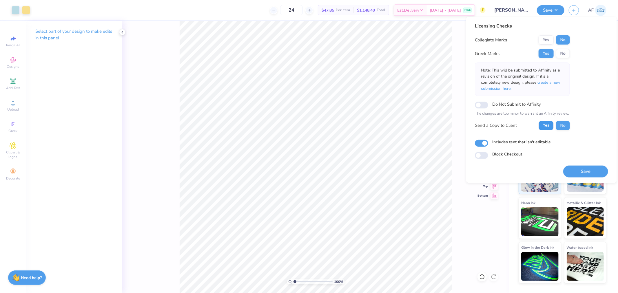
click at [505, 128] on button "Yes" at bounding box center [546, 125] width 15 height 9
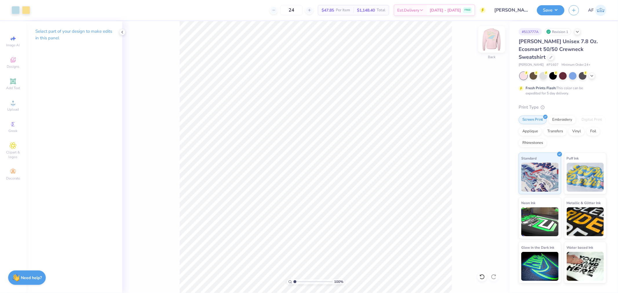
click at [496, 41] on img at bounding box center [491, 39] width 23 height 23
click at [160, 165] on div "100 % Front" at bounding box center [315, 157] width 387 height 272
type input "2.09826609076066"
type input "14.00"
type input "2.52537398785411"
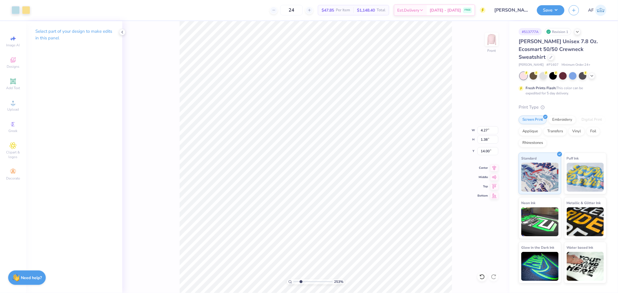
type input "14.08"
type input "2.52537398785411"
type input "14.00"
click at [505, 13] on button "Save" at bounding box center [551, 9] width 28 height 10
click at [144, 216] on div "120 % Front" at bounding box center [315, 157] width 387 height 272
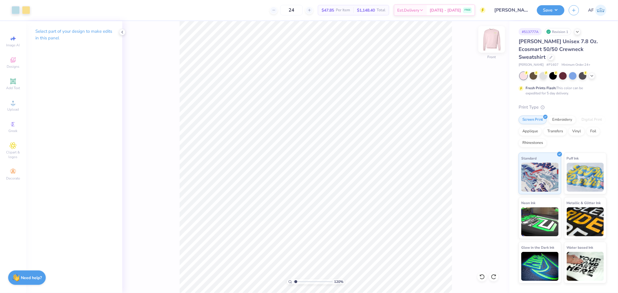
click at [497, 40] on img at bounding box center [491, 39] width 23 height 23
click at [505, 10] on button "Save" at bounding box center [551, 9] width 28 height 10
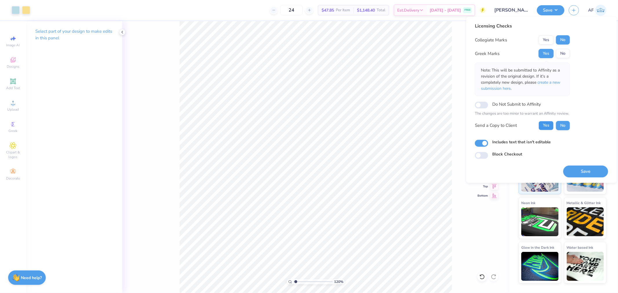
click at [505, 127] on button "Yes" at bounding box center [546, 125] width 15 height 9
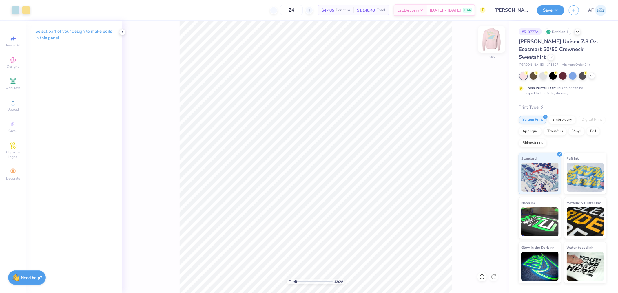
click at [494, 40] on img at bounding box center [491, 39] width 23 height 23
click at [178, 185] on div "120 % Front" at bounding box center [315, 157] width 387 height 272
click at [505, 11] on button "Save" at bounding box center [551, 9] width 28 height 10
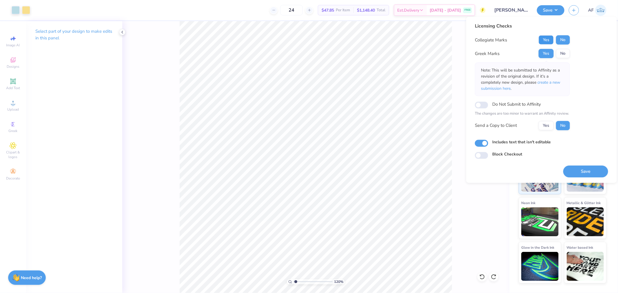
click at [505, 42] on button "Yes" at bounding box center [546, 39] width 15 height 9
click at [505, 125] on button "Yes" at bounding box center [546, 125] width 15 height 9
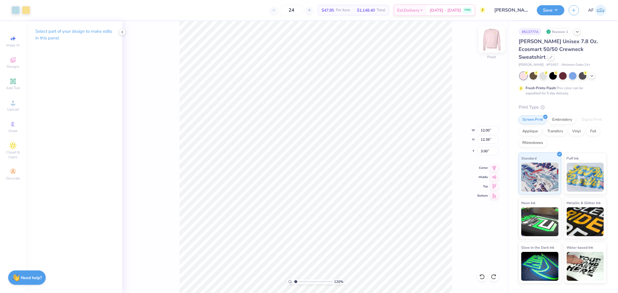
click at [491, 44] on img at bounding box center [491, 39] width 23 height 23
click at [505, 12] on button "Save" at bounding box center [551, 9] width 28 height 10
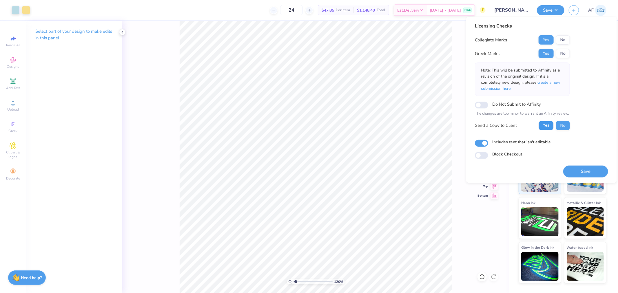
click at [505, 125] on button "Yes" at bounding box center [546, 125] width 15 height 9
click at [505, 175] on button "Save" at bounding box center [585, 171] width 45 height 12
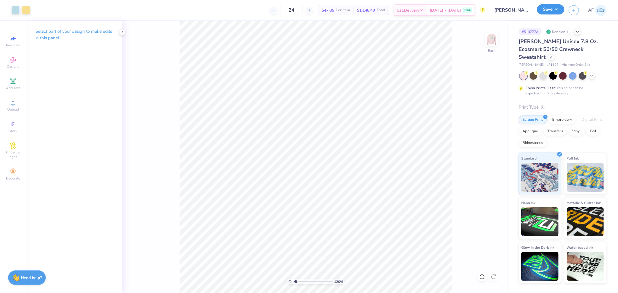
click at [505, 10] on button "Save" at bounding box center [551, 9] width 28 height 10
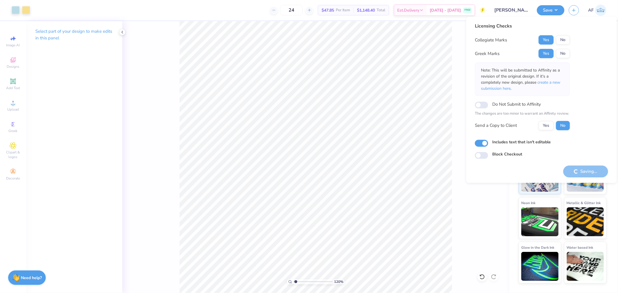
click at [505, 99] on div "Licensing Checks Collegiate Marks Yes No Greek Marks Yes No Note: This will be …" at bounding box center [541, 91] width 133 height 136
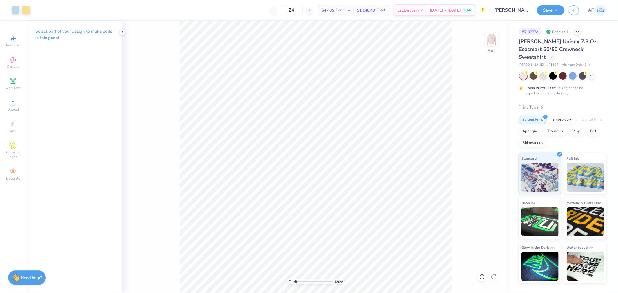
type input "1.20355278054301"
